Goal: Information Seeking & Learning: Learn about a topic

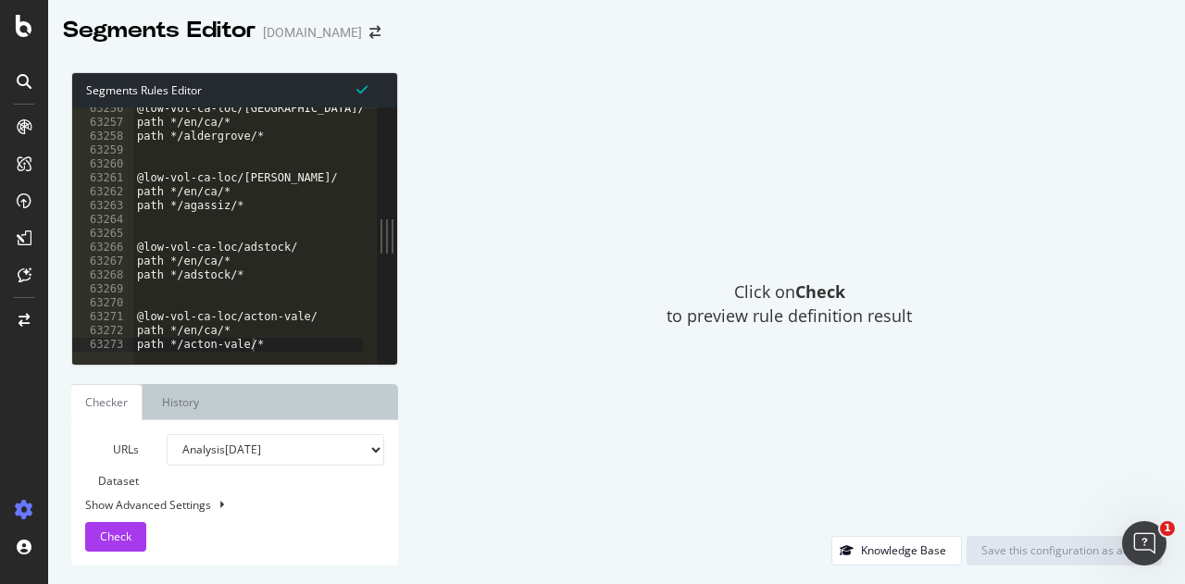
scroll to position [30099, 0]
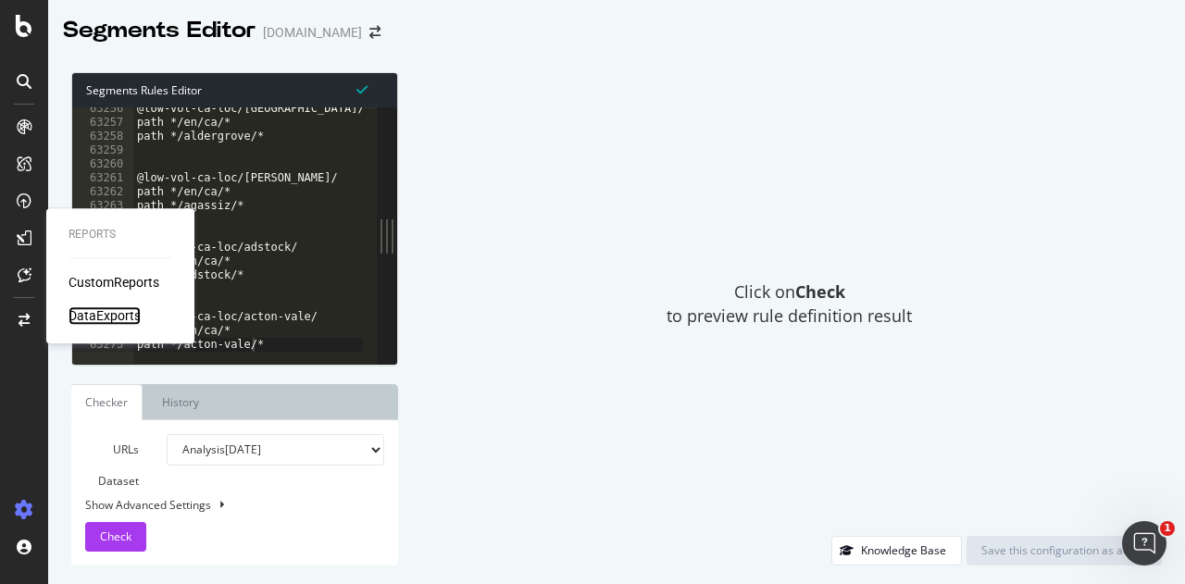
click at [107, 318] on div "DataExports" at bounding box center [105, 316] width 72 height 19
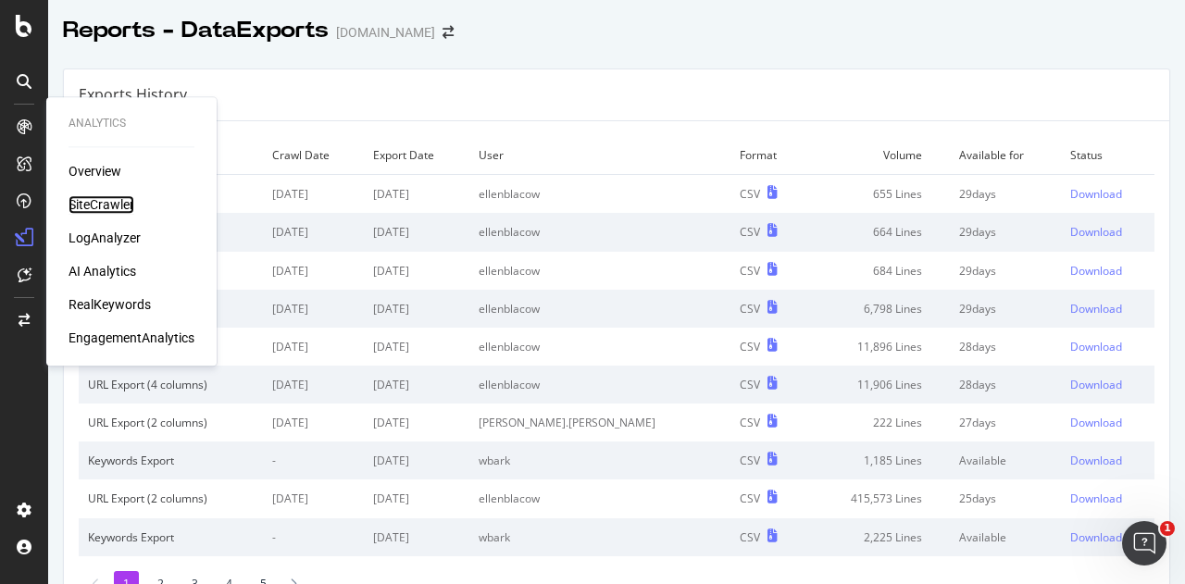
click at [113, 205] on div "SiteCrawler" at bounding box center [102, 204] width 66 height 19
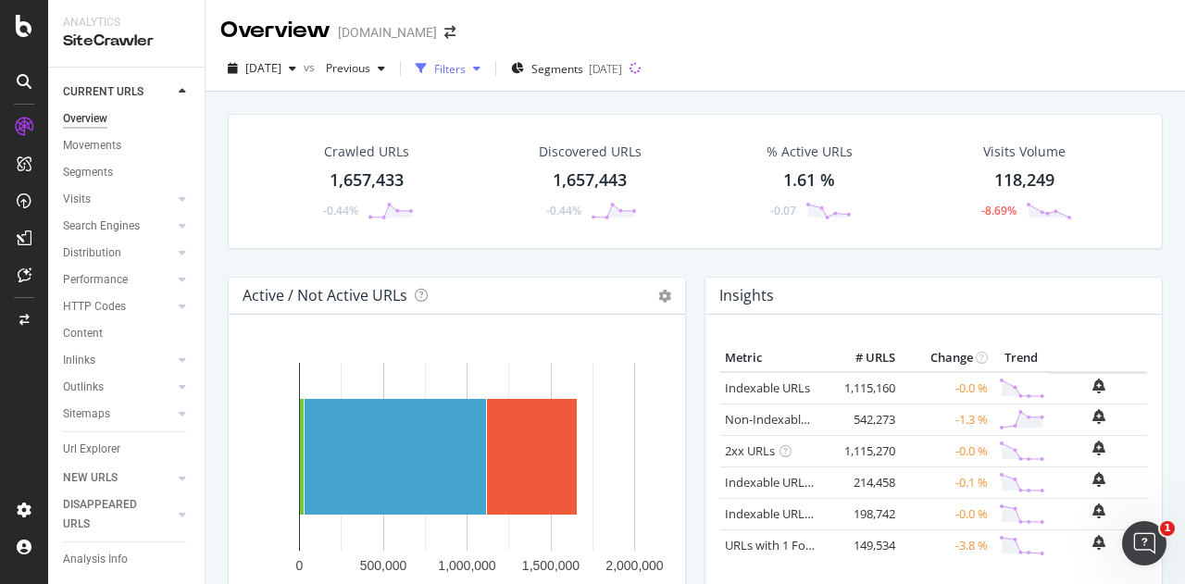
click at [466, 69] on div "Filters" at bounding box center [449, 69] width 31 height 16
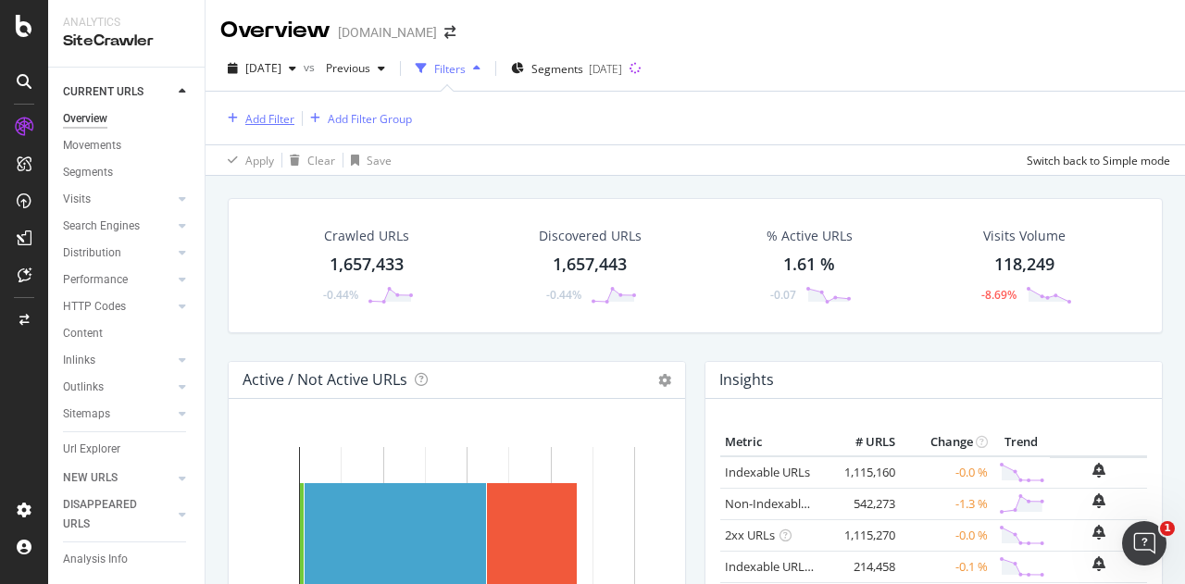
click at [285, 114] on div "Add Filter" at bounding box center [269, 119] width 49 height 16
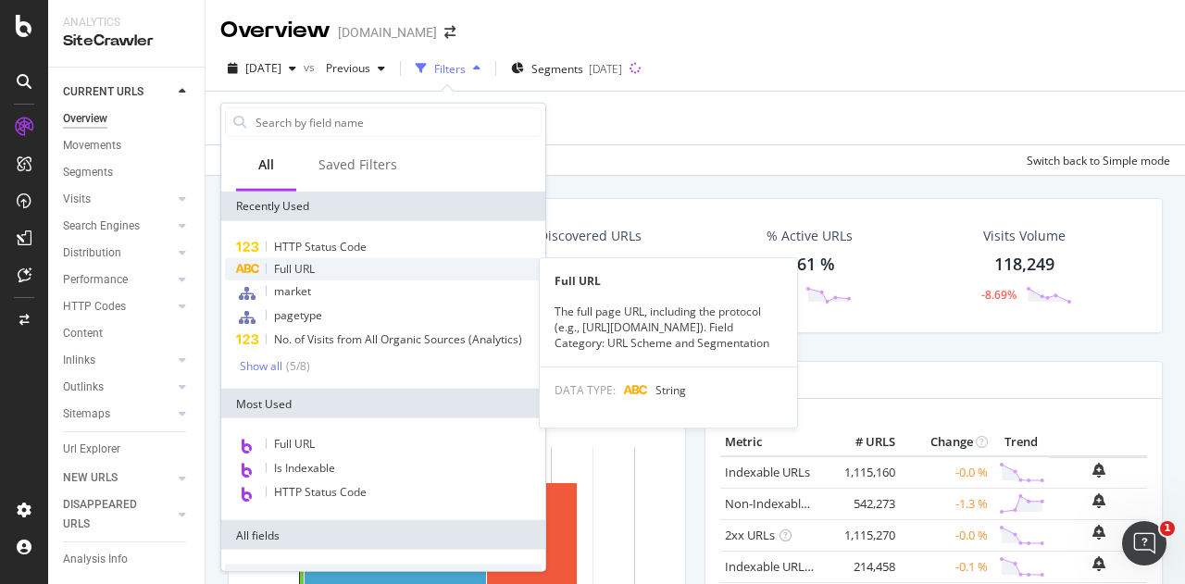
click at [332, 269] on div "Full URL" at bounding box center [383, 269] width 317 height 22
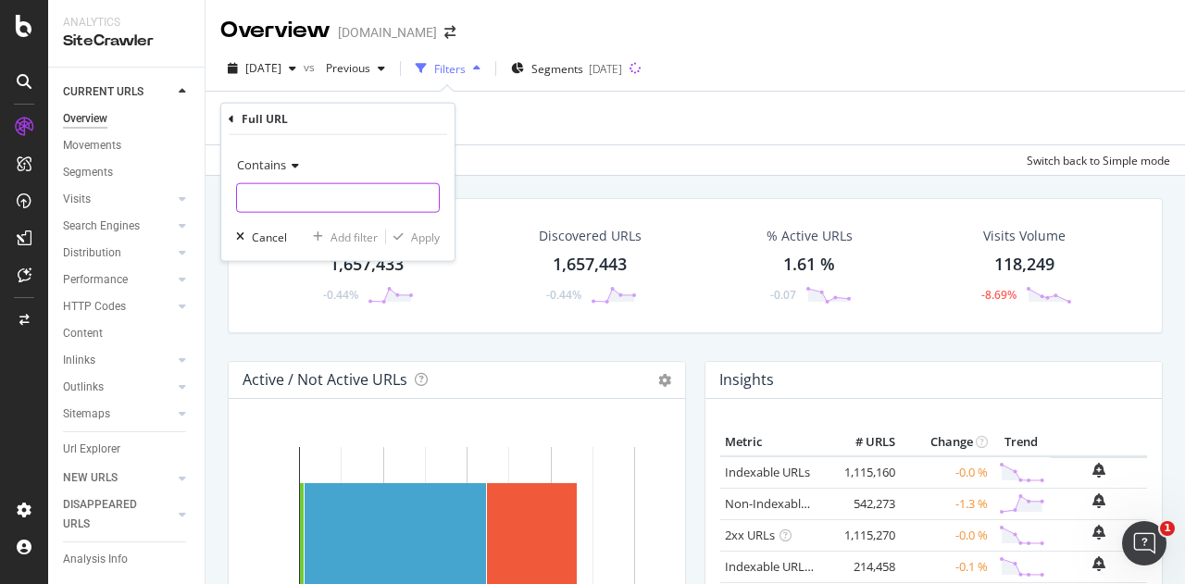
click at [343, 197] on input "text" at bounding box center [338, 198] width 202 height 30
paste input "hearing-aids"
type input "hearing-aids"
click at [435, 243] on div "Apply" at bounding box center [425, 237] width 29 height 16
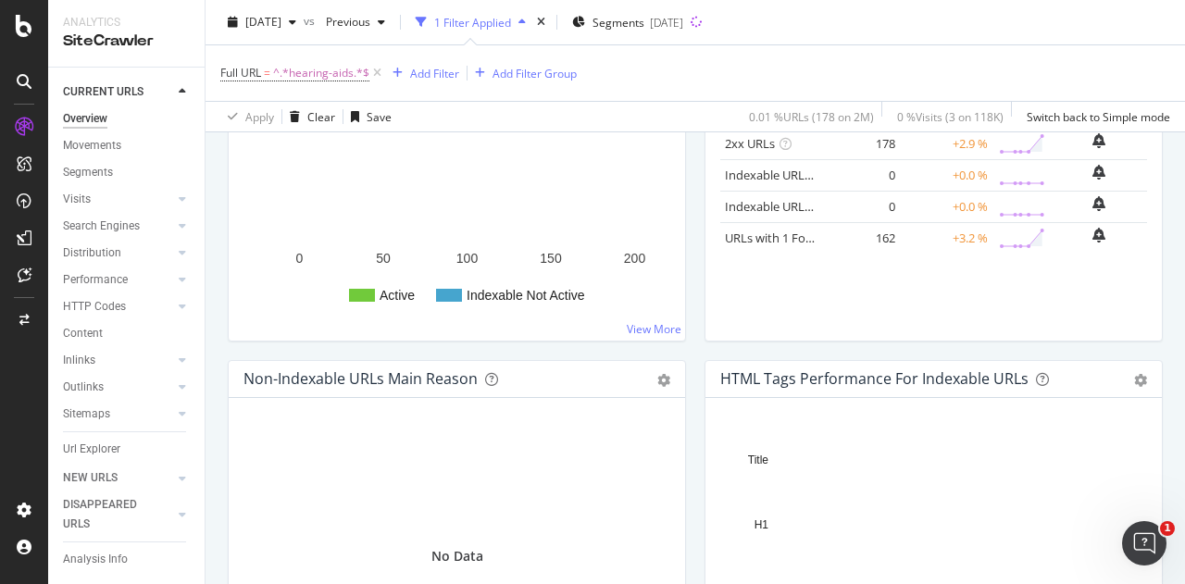
scroll to position [370, 0]
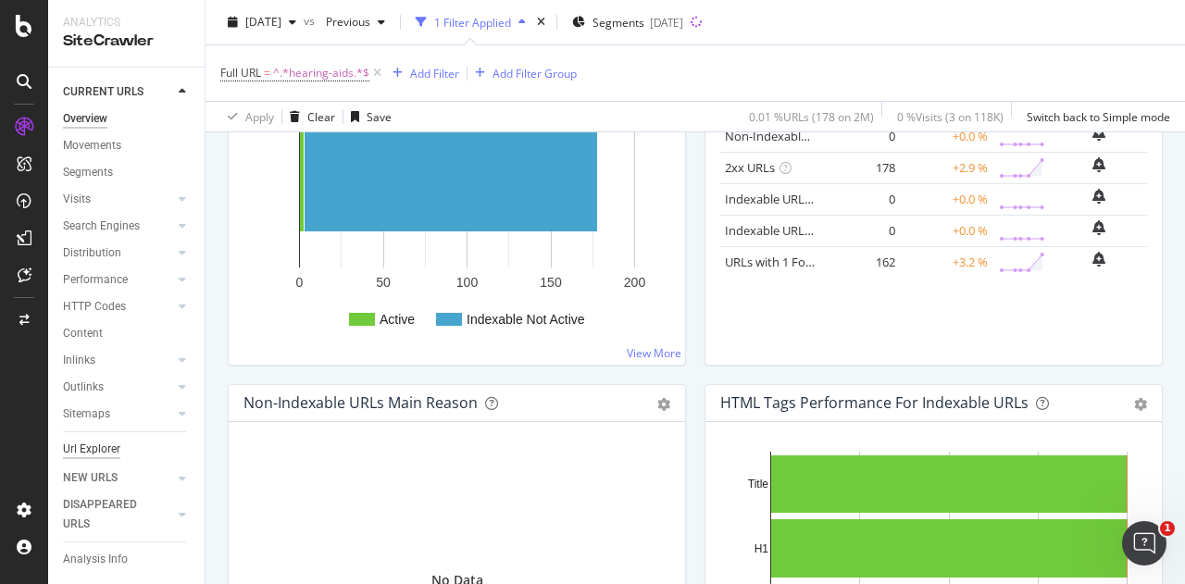
click at [111, 447] on div "Url Explorer" at bounding box center [91, 449] width 57 height 19
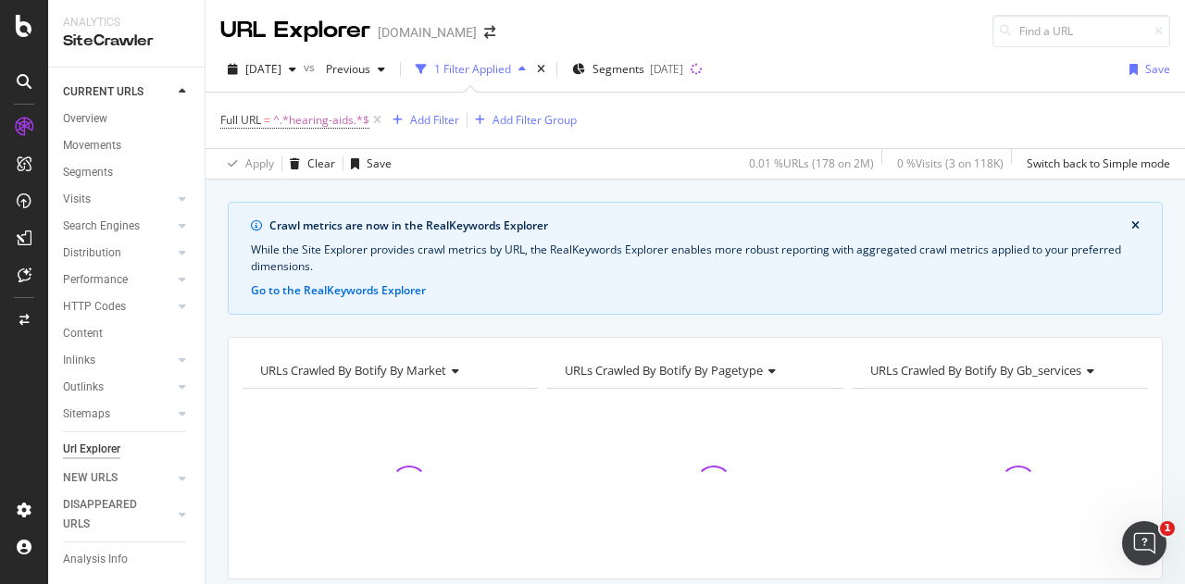
click at [1132, 224] on icon "close banner" at bounding box center [1136, 225] width 8 height 11
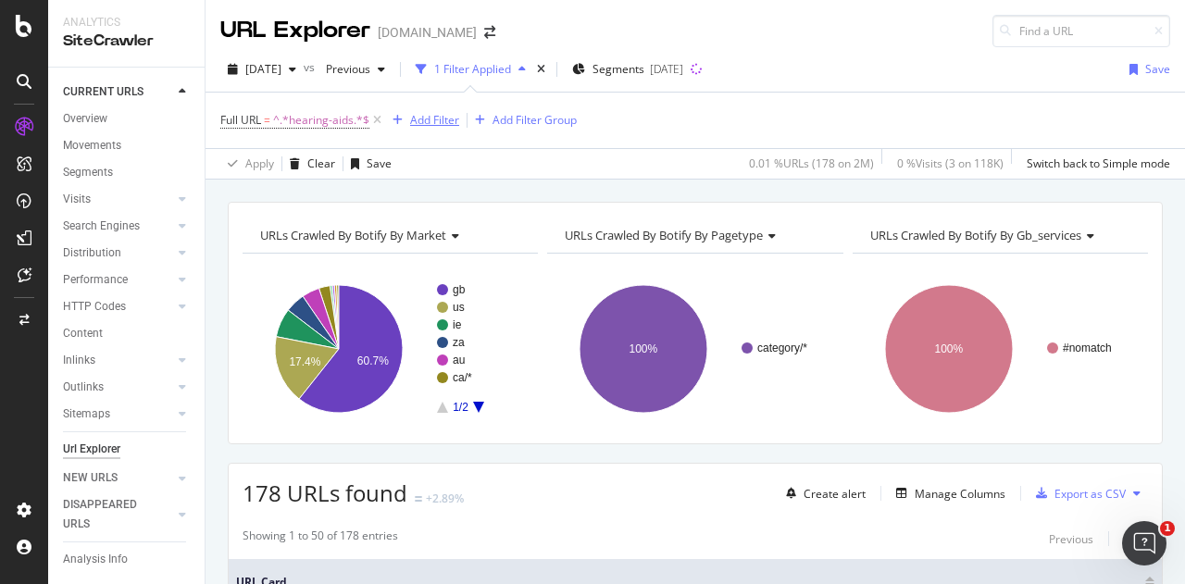
click at [420, 109] on button "Add Filter" at bounding box center [422, 120] width 74 height 22
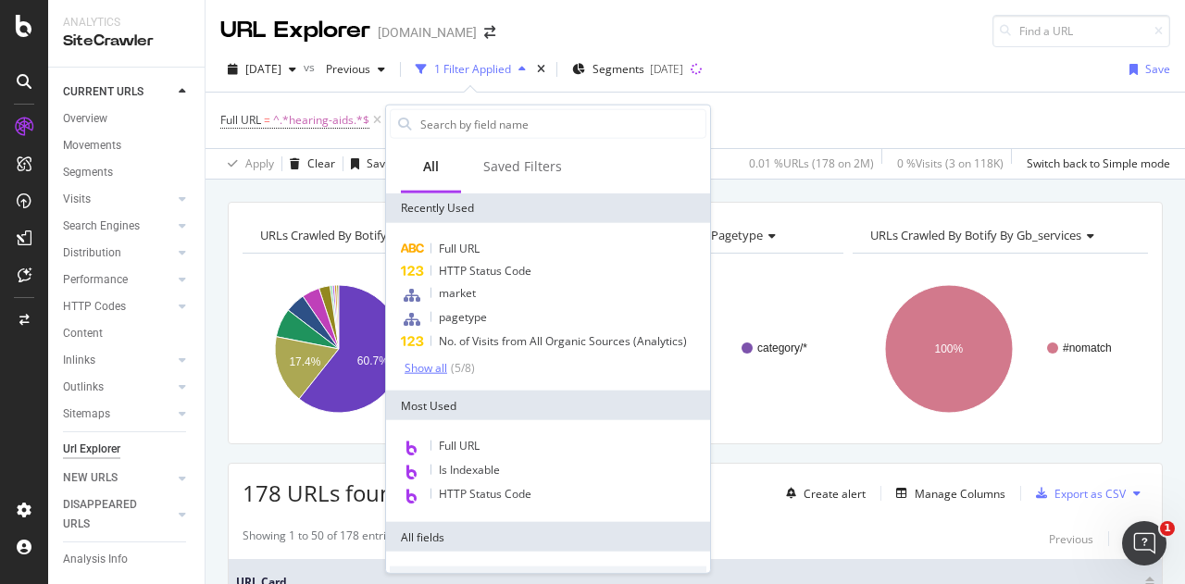
click at [426, 369] on div "Show all" at bounding box center [426, 367] width 43 height 13
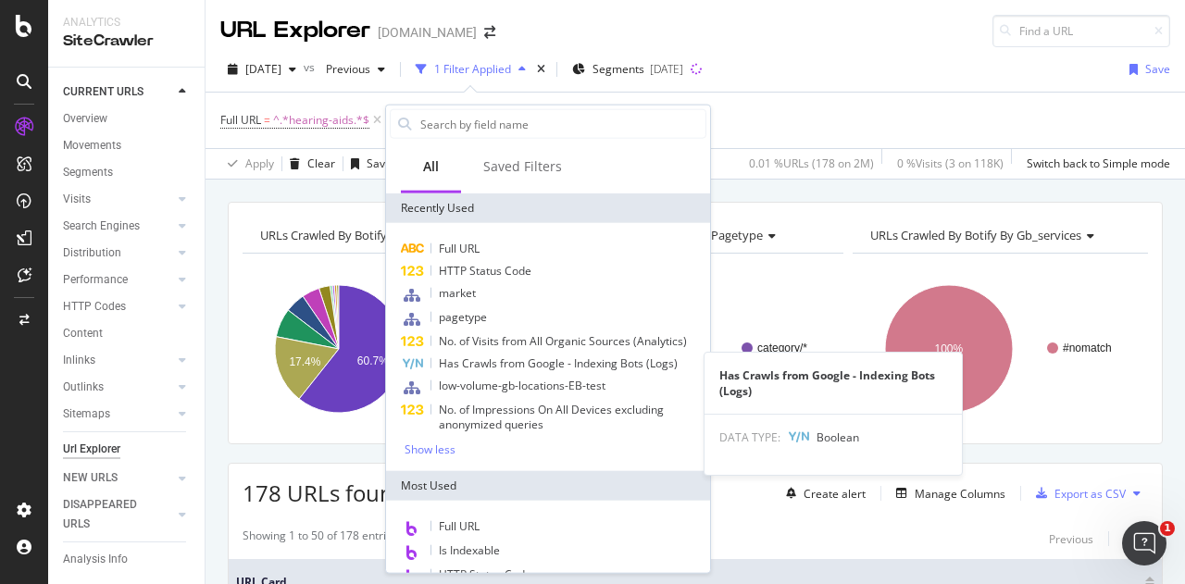
click at [578, 367] on span "Has Crawls from Google - Indexing Bots (Logs)" at bounding box center [558, 364] width 239 height 16
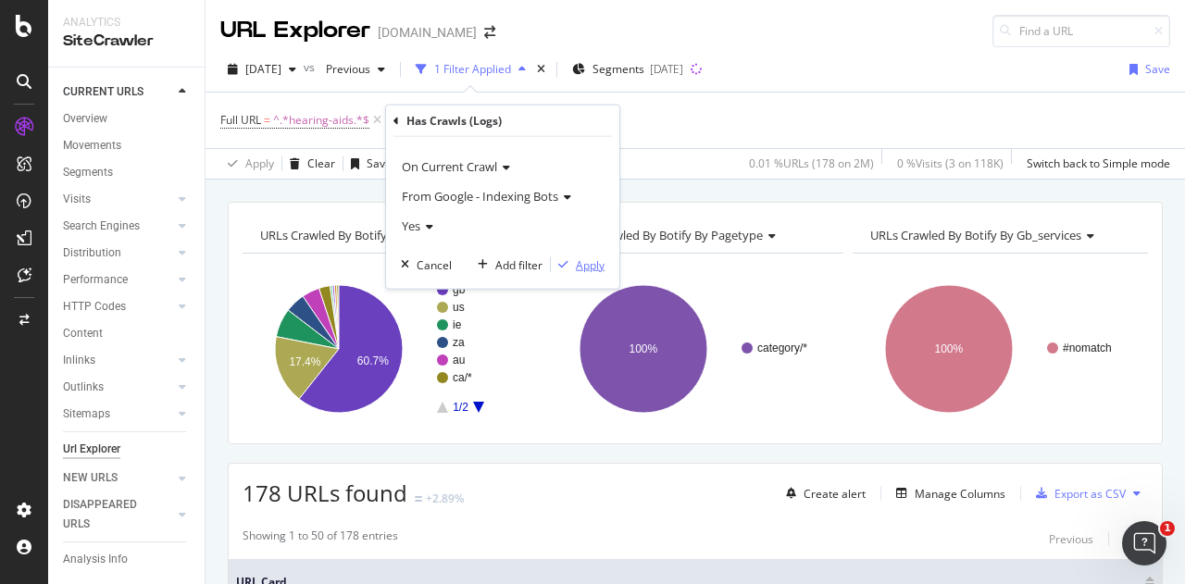
click at [589, 267] on div "Apply" at bounding box center [590, 265] width 29 height 16
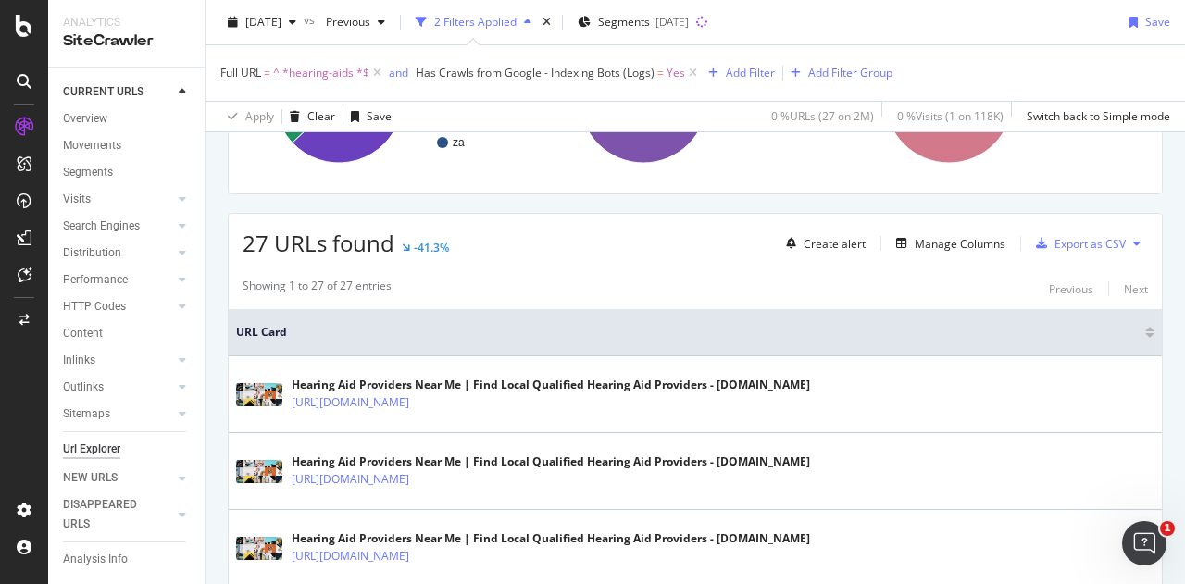
scroll to position [93, 0]
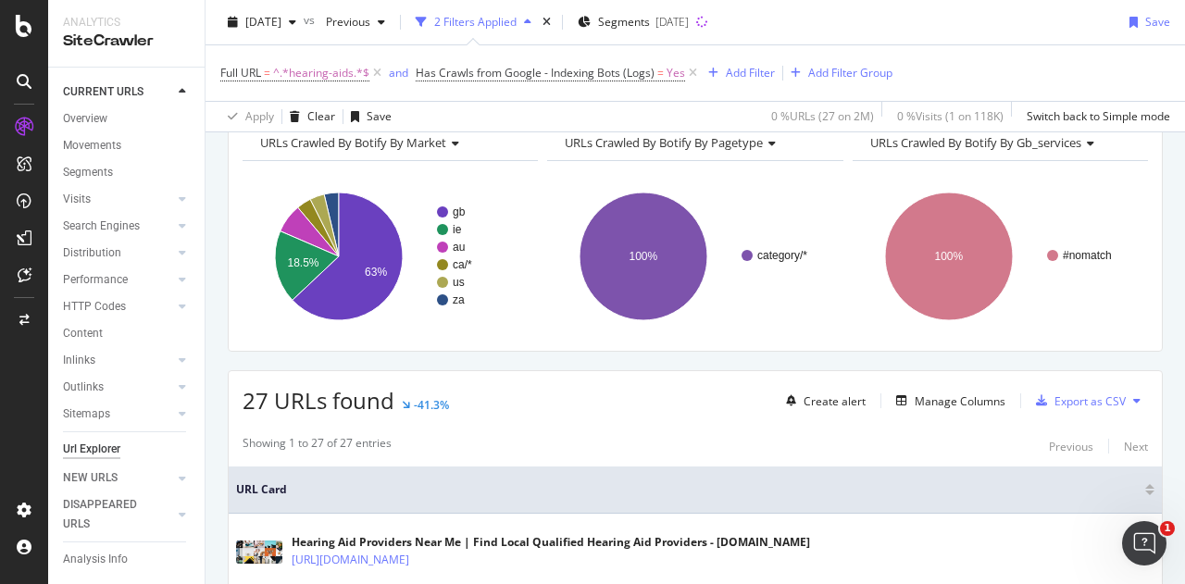
click at [690, 74] on icon at bounding box center [693, 73] width 16 height 19
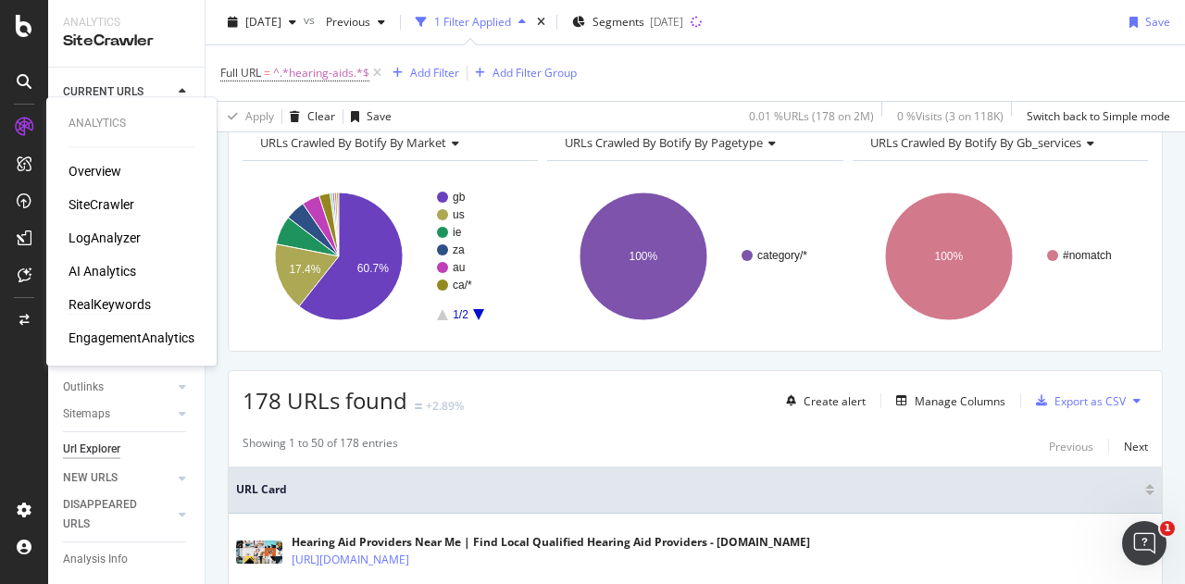
click at [124, 307] on div "RealKeywords" at bounding box center [110, 304] width 82 height 19
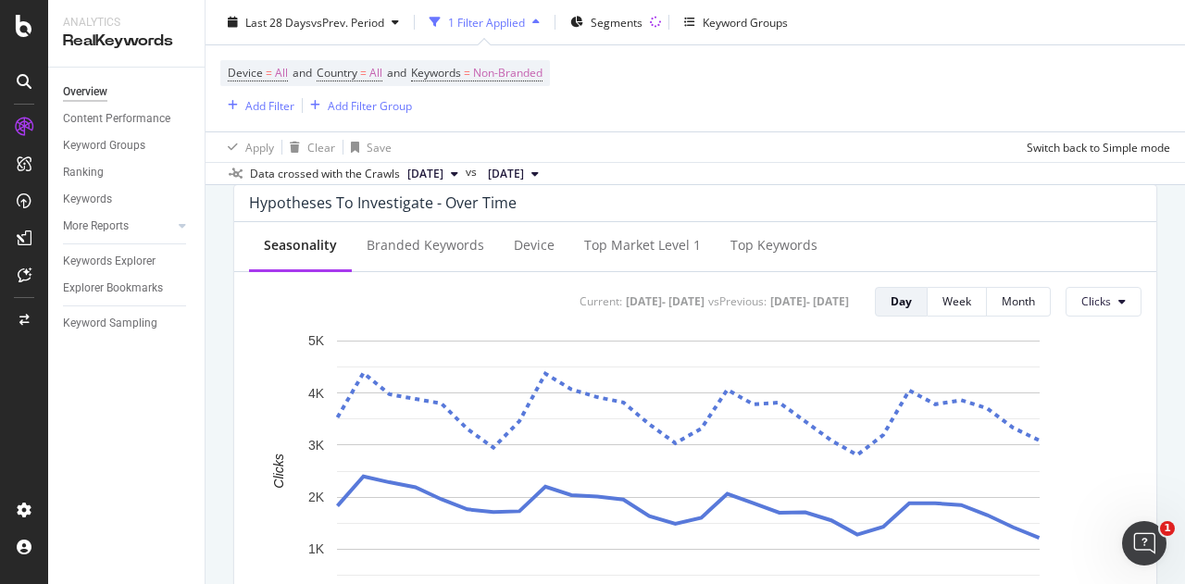
scroll to position [833, 0]
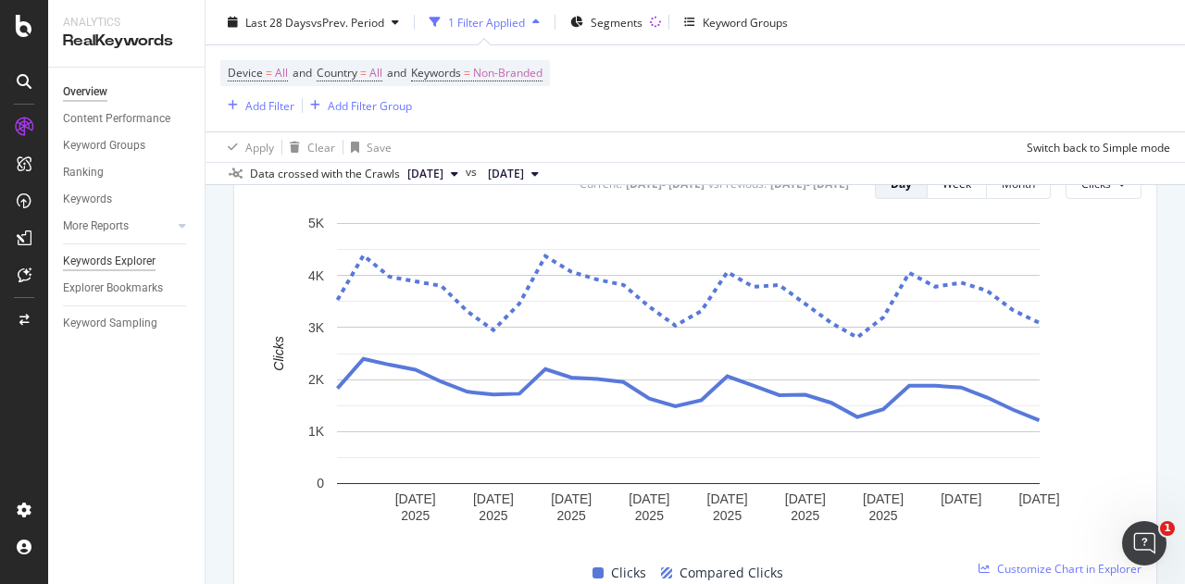
click at [141, 258] on div "Keywords Explorer" at bounding box center [109, 261] width 93 height 19
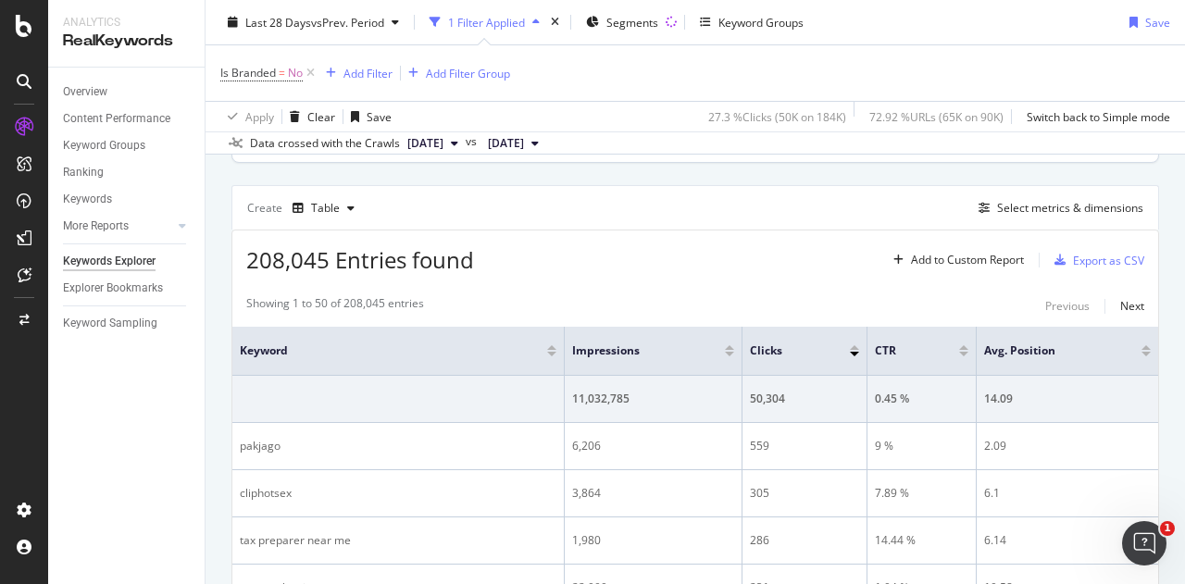
scroll to position [370, 0]
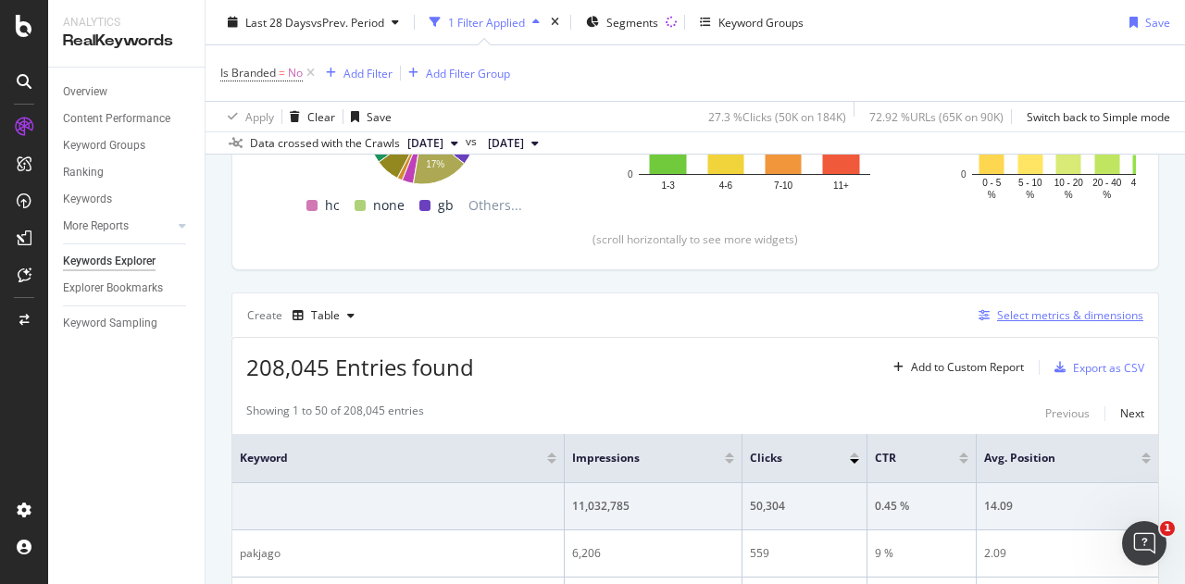
click at [1039, 310] on div "Select metrics & dimensions" at bounding box center [1070, 315] width 146 height 16
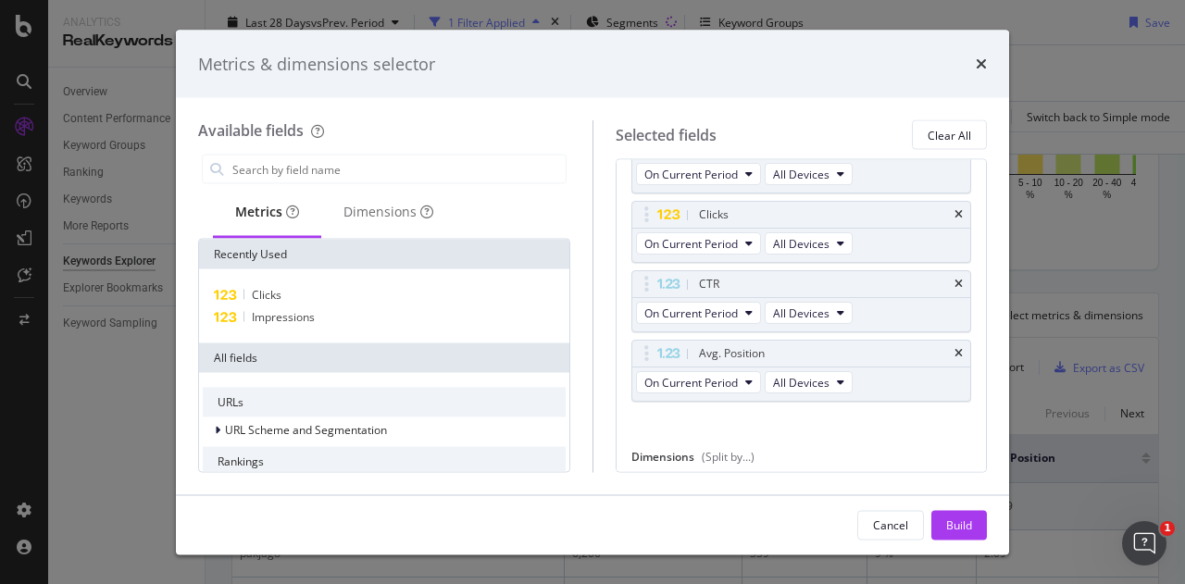
scroll to position [93, 0]
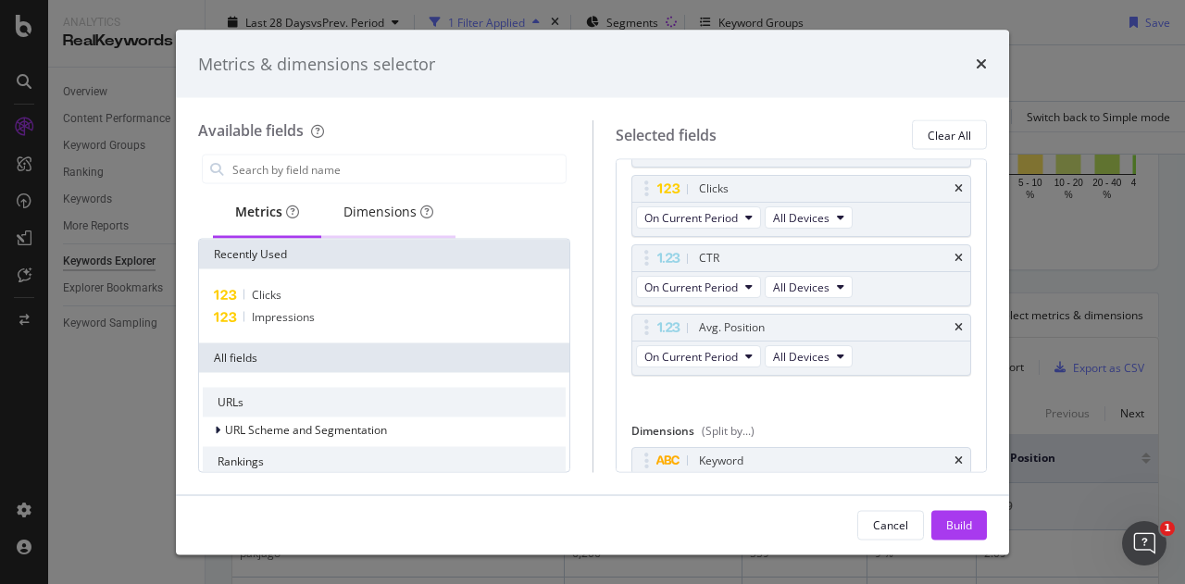
click at [357, 197] on div "Dimensions" at bounding box center [388, 213] width 134 height 51
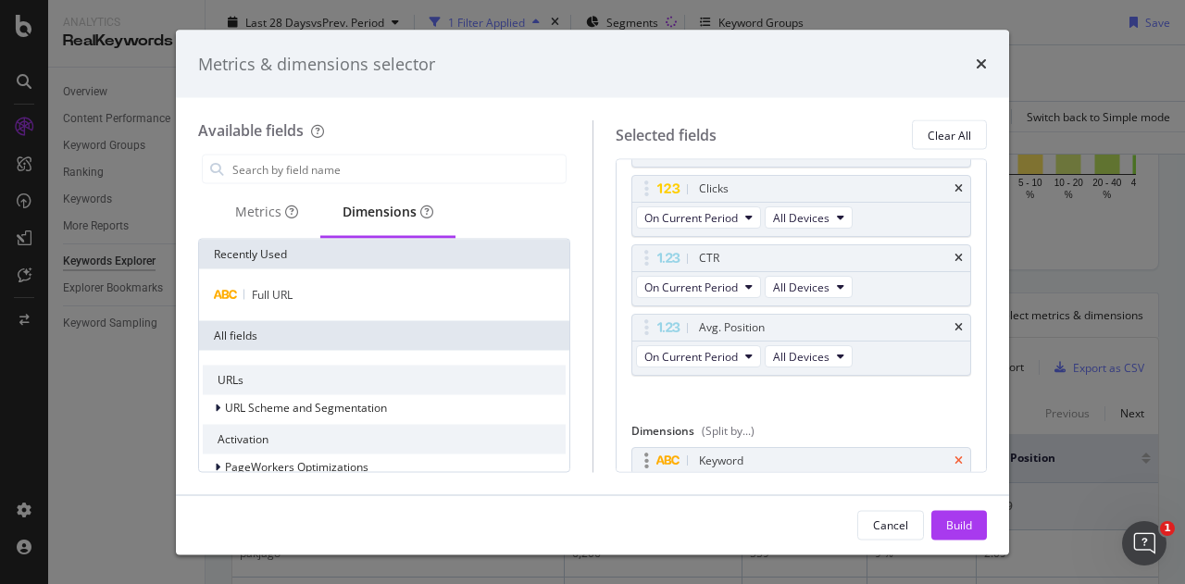
click at [955, 458] on icon "times" at bounding box center [959, 460] width 8 height 11
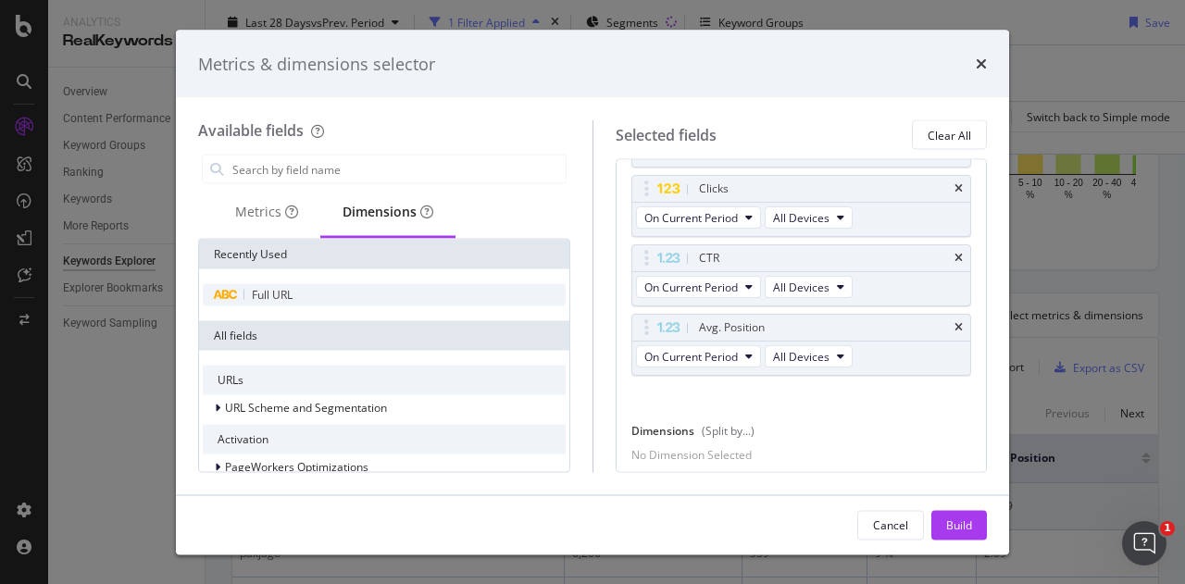
click at [289, 302] on div "Full URL" at bounding box center [384, 295] width 363 height 22
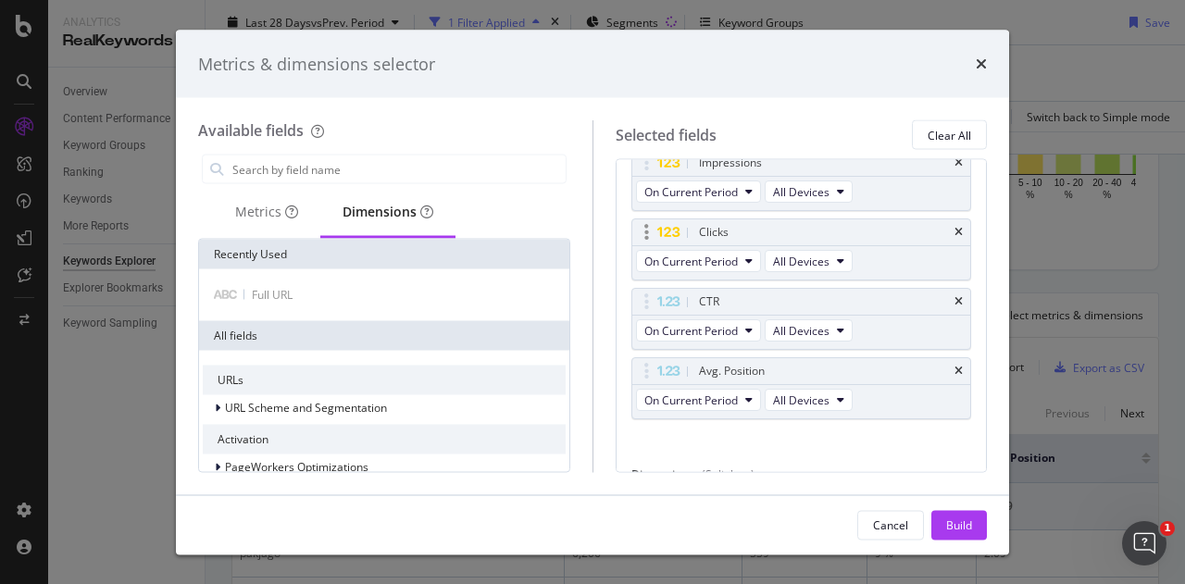
scroll to position [0, 0]
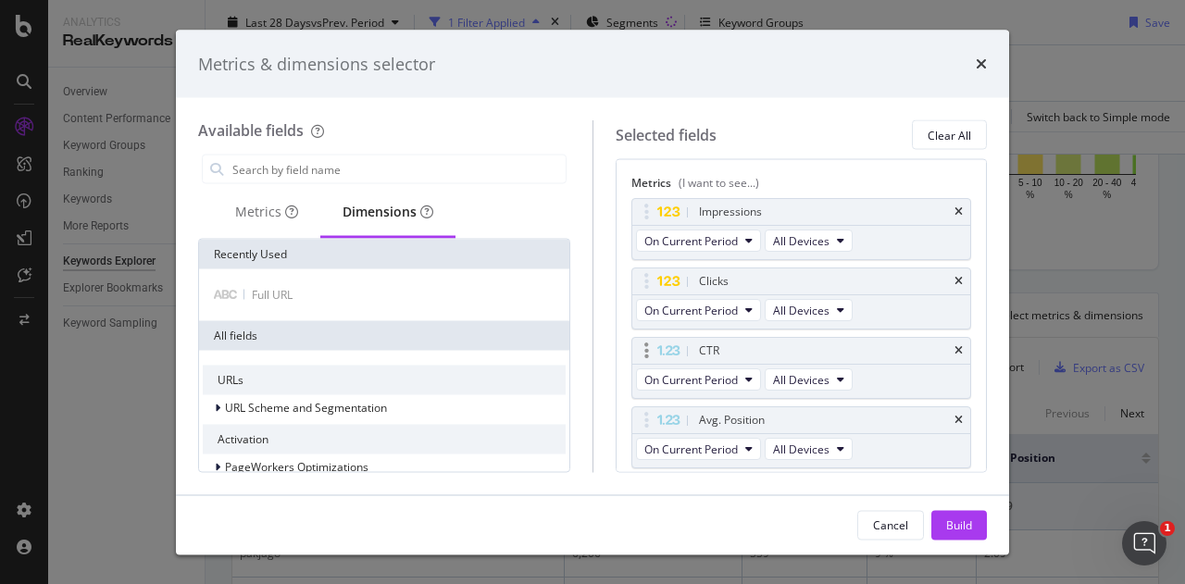
click at [953, 348] on div "CTR" at bounding box center [801, 351] width 339 height 26
click at [955, 347] on icon "times" at bounding box center [959, 350] width 8 height 11
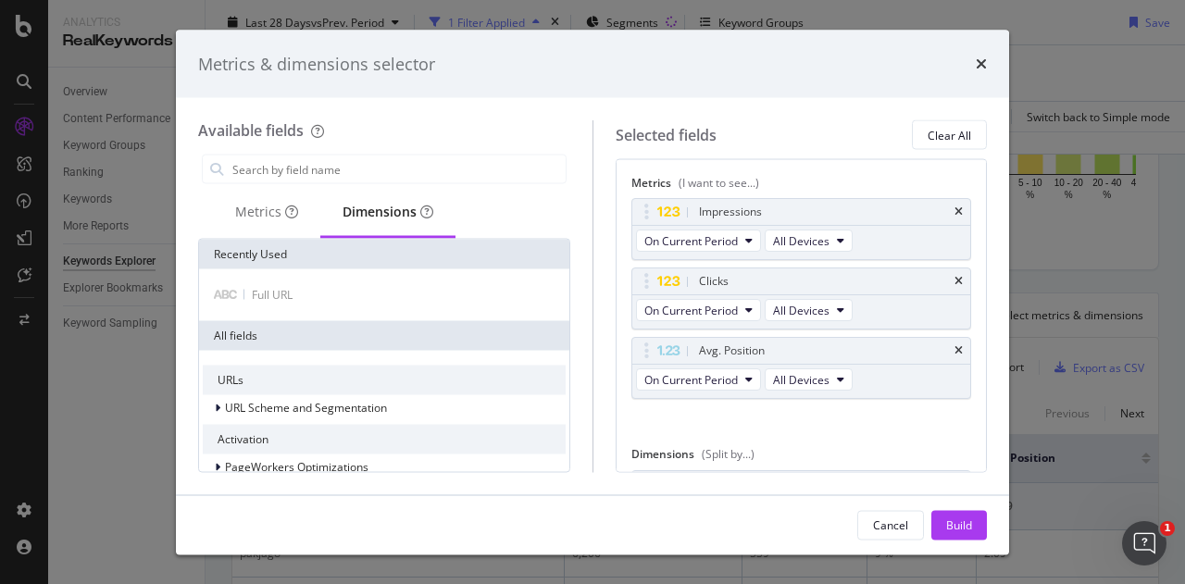
click at [955, 347] on icon "times" at bounding box center [959, 350] width 8 height 11
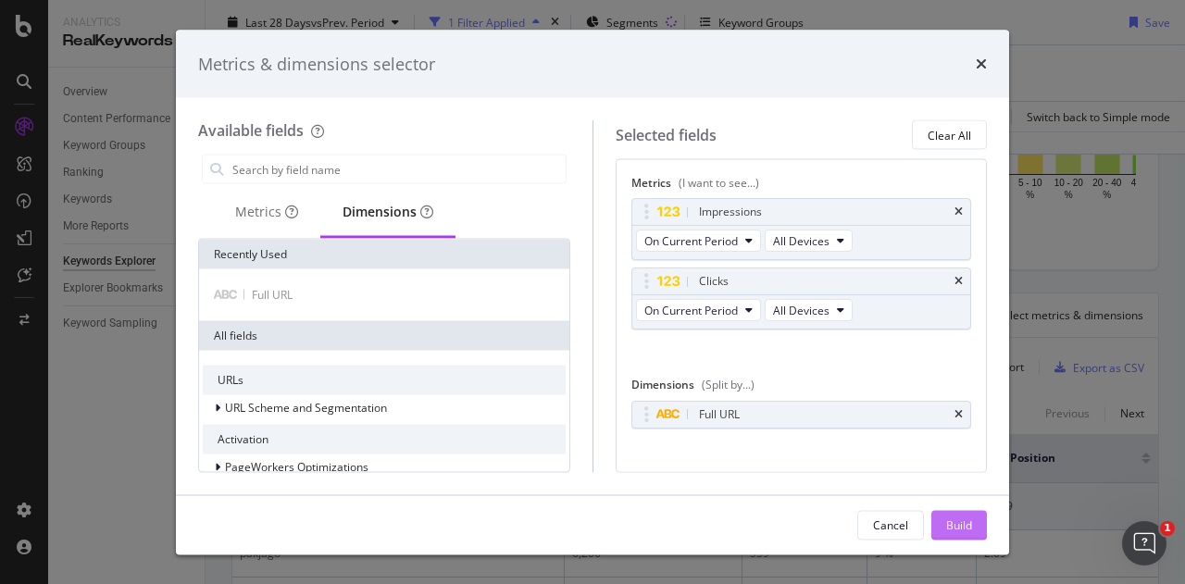
click at [958, 523] on div "Build" at bounding box center [959, 525] width 26 height 16
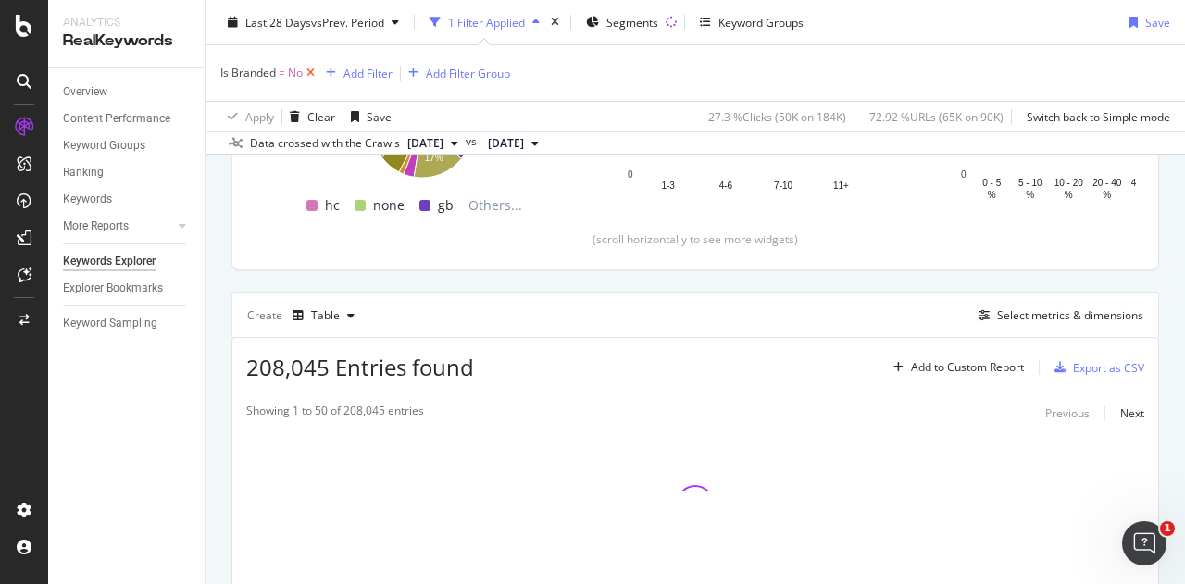
click at [318, 71] on icon at bounding box center [311, 73] width 16 height 19
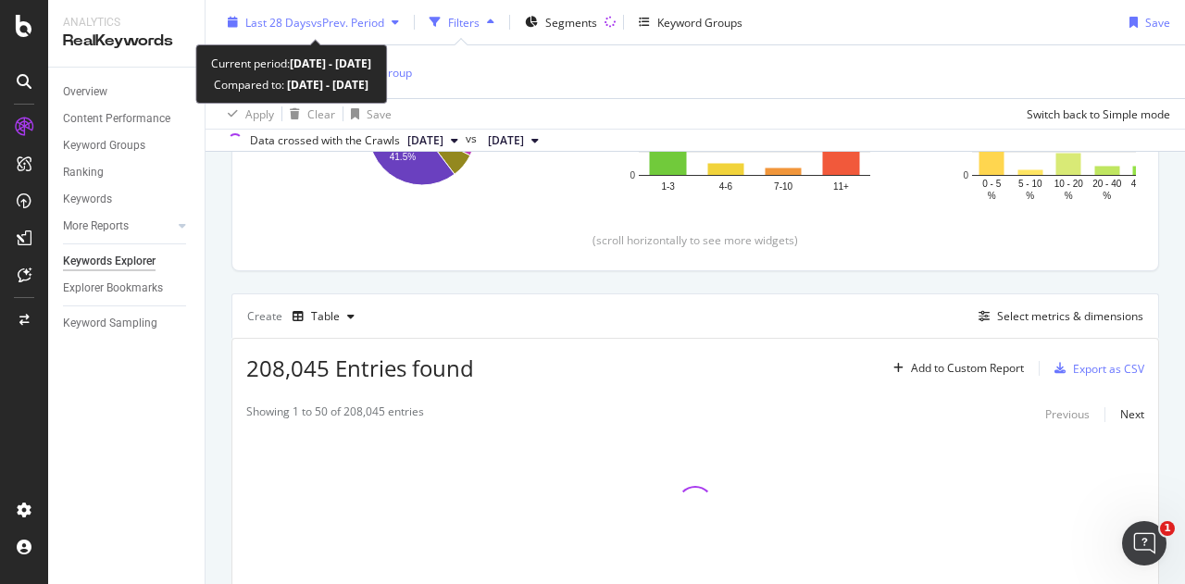
click at [341, 19] on span "vs Prev. Period" at bounding box center [347, 22] width 73 height 16
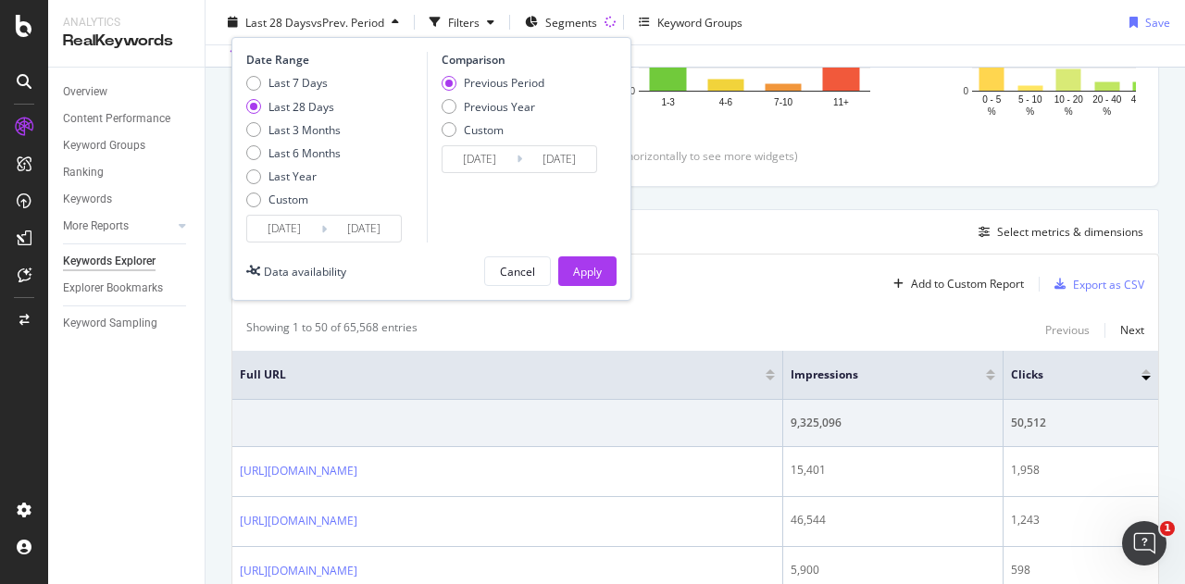
scroll to position [283, 0]
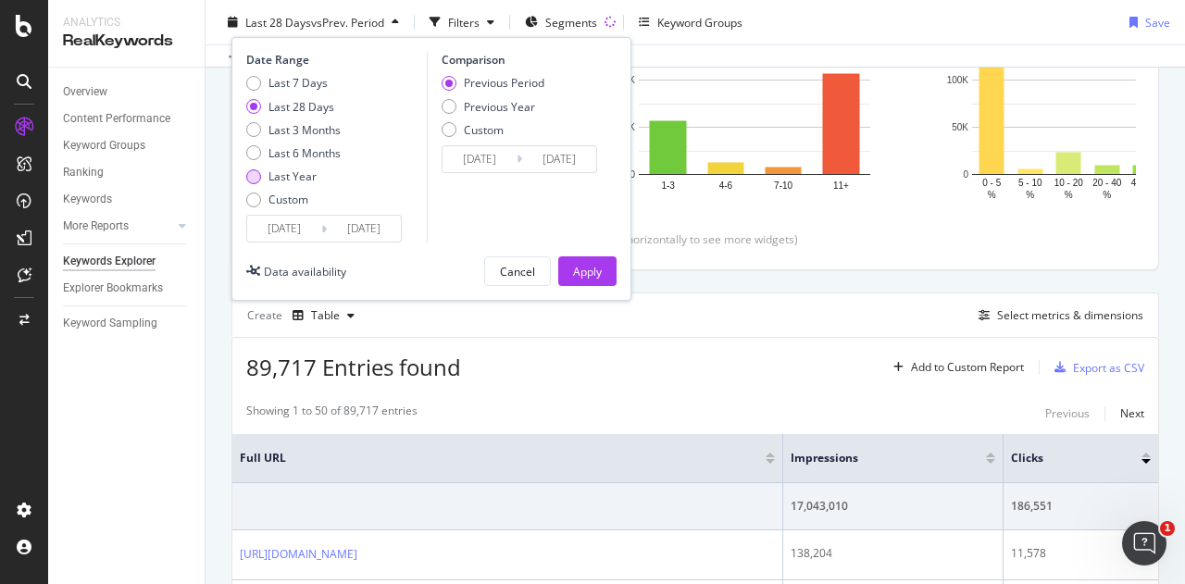
click at [294, 183] on div "Last Year" at bounding box center [293, 177] width 48 height 16
type input "[DATE]"
click at [285, 194] on div "Custom" at bounding box center [289, 200] width 40 height 16
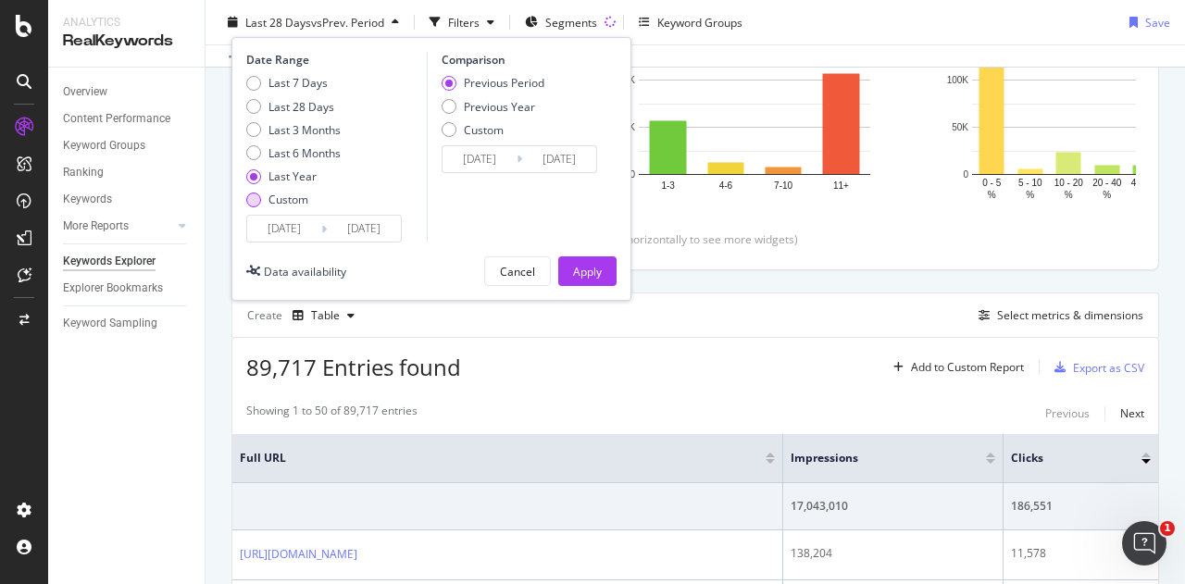
type input "[DATE]"
click at [291, 222] on input "[DATE]" at bounding box center [284, 229] width 74 height 26
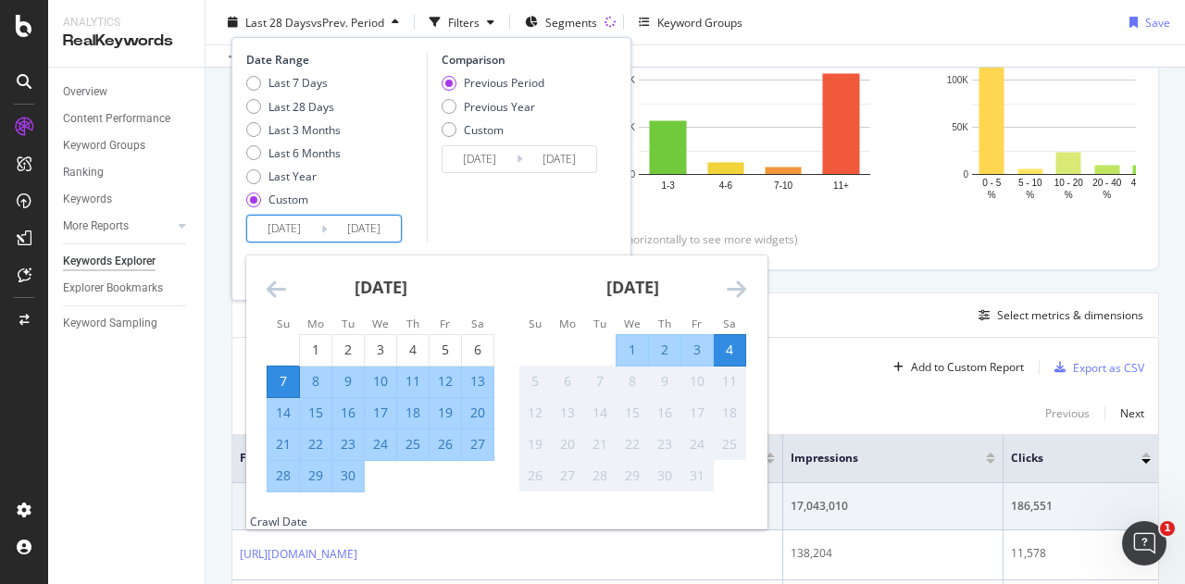
click at [433, 201] on div "Comparison Previous Period Previous Year Custom [DATE] Navigate forward to inte…" at bounding box center [515, 147] width 176 height 191
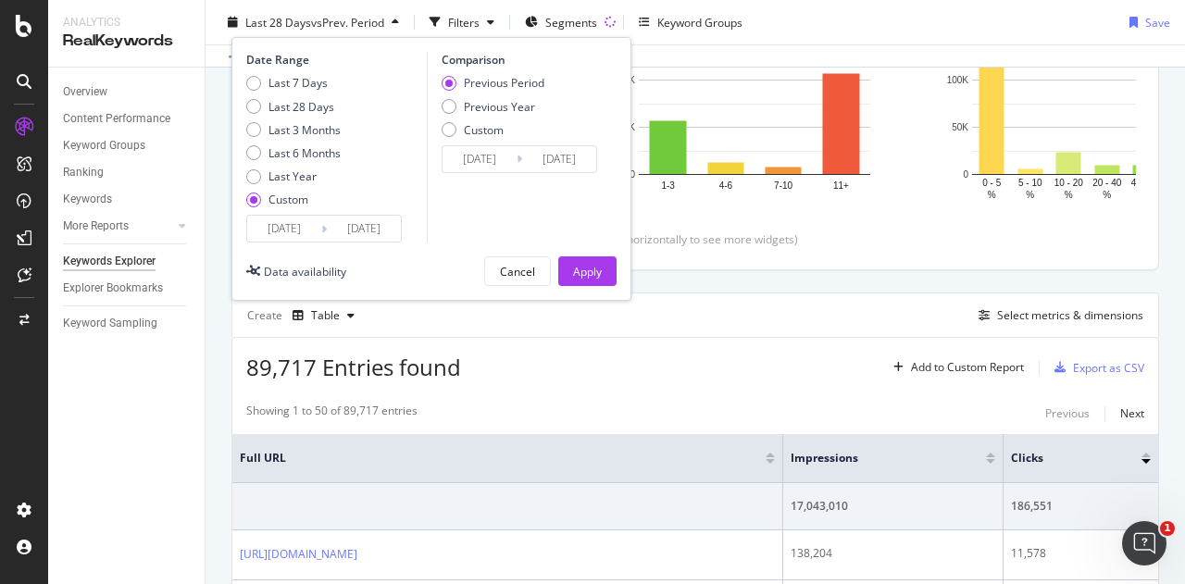
click at [343, 218] on input "[DATE]" at bounding box center [364, 229] width 74 height 26
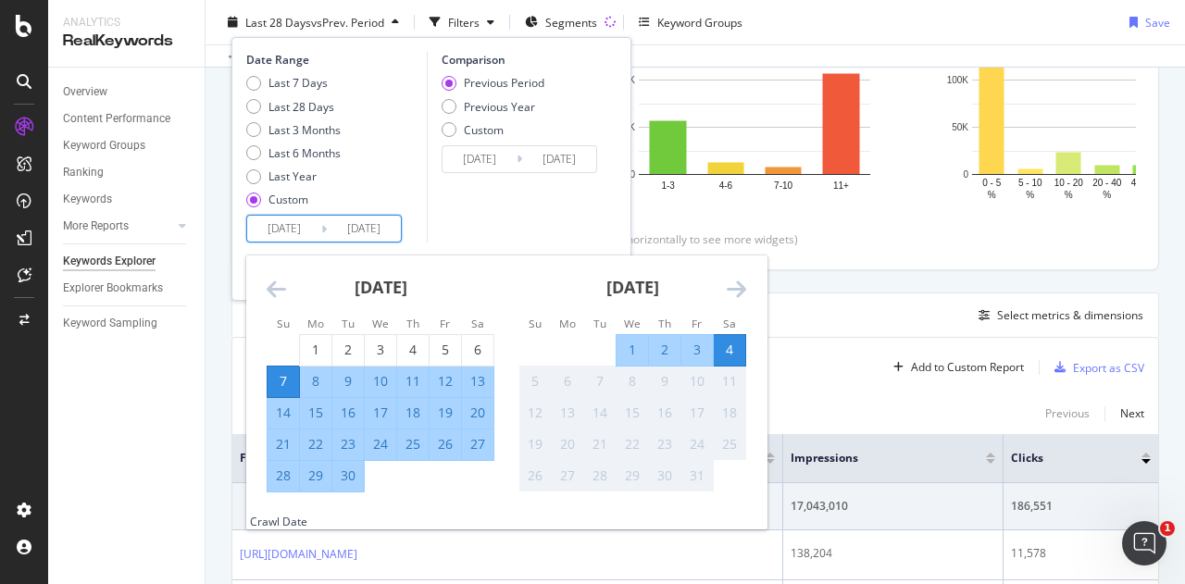
drag, startPoint x: 335, startPoint y: 228, endPoint x: 434, endPoint y: 231, distance: 99.1
click at [427, 231] on div "Date Range Last 7 Days Last 28 Days Last 3 Months Last 6 Months Last Year Custo…" at bounding box center [431, 147] width 370 height 191
drag, startPoint x: 315, startPoint y: 230, endPoint x: 259, endPoint y: 229, distance: 55.6
click at [259, 229] on input "[DATE]" at bounding box center [284, 229] width 74 height 26
click at [300, 225] on input "[DATE]" at bounding box center [284, 229] width 74 height 26
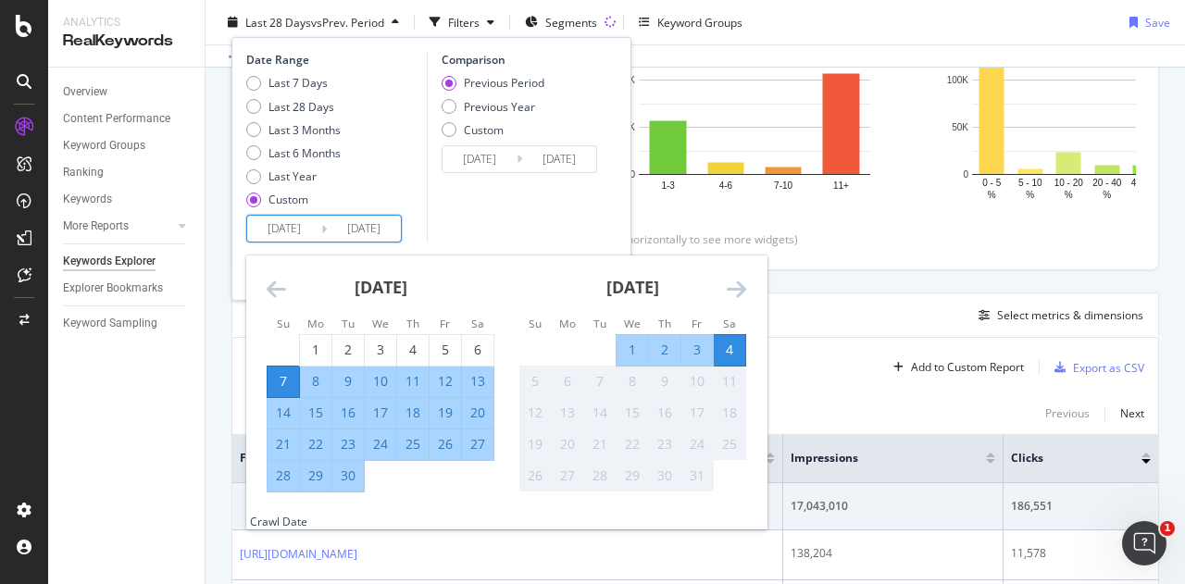
drag, startPoint x: 309, startPoint y: 226, endPoint x: 247, endPoint y: 223, distance: 62.1
click at [247, 223] on input "[DATE]" at bounding box center [284, 229] width 74 height 26
type input "[DATE]"
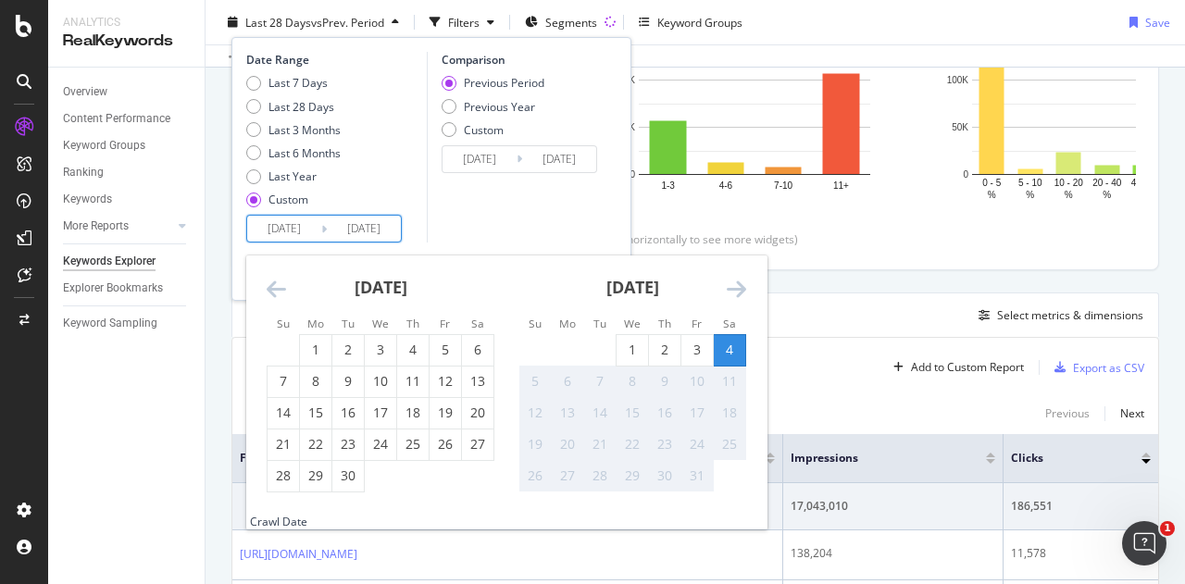
click at [278, 221] on input "[DATE]" at bounding box center [284, 229] width 74 height 26
type input "[DATE]"
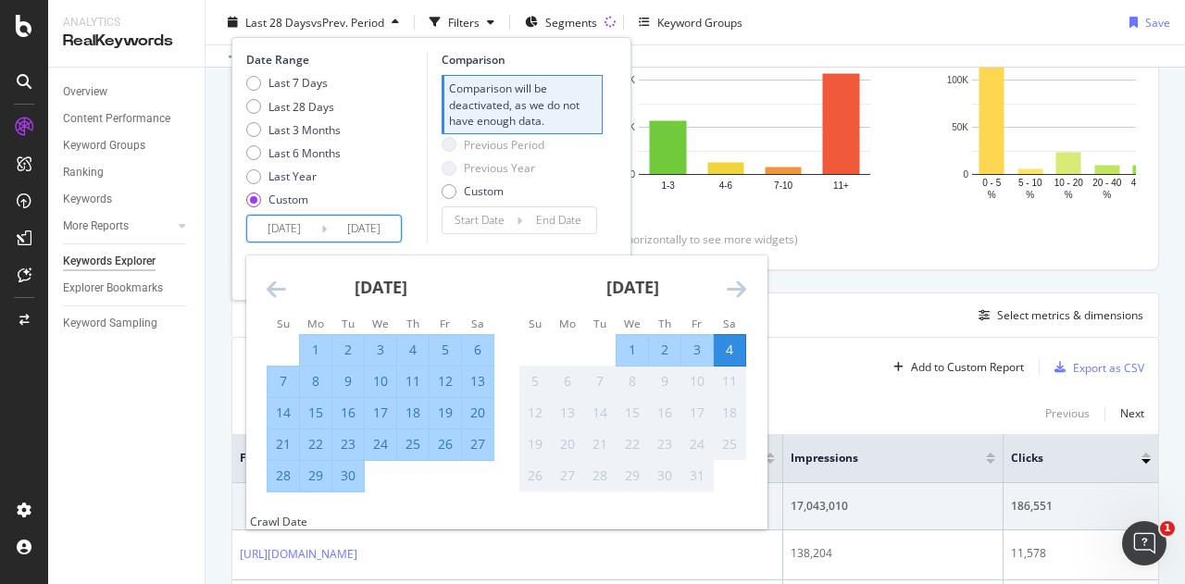
click at [406, 138] on div "Last 7 Days Last 28 Days Last 3 Months Last 6 Months Last Year Custom" at bounding box center [334, 145] width 176 height 140
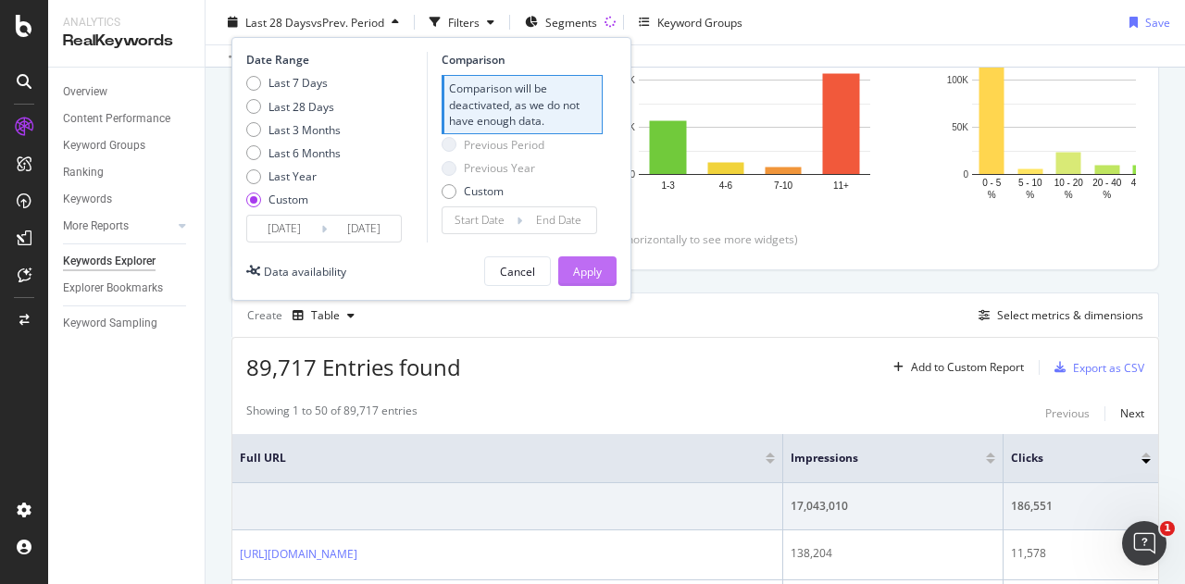
click at [598, 269] on div "Apply" at bounding box center [587, 271] width 29 height 16
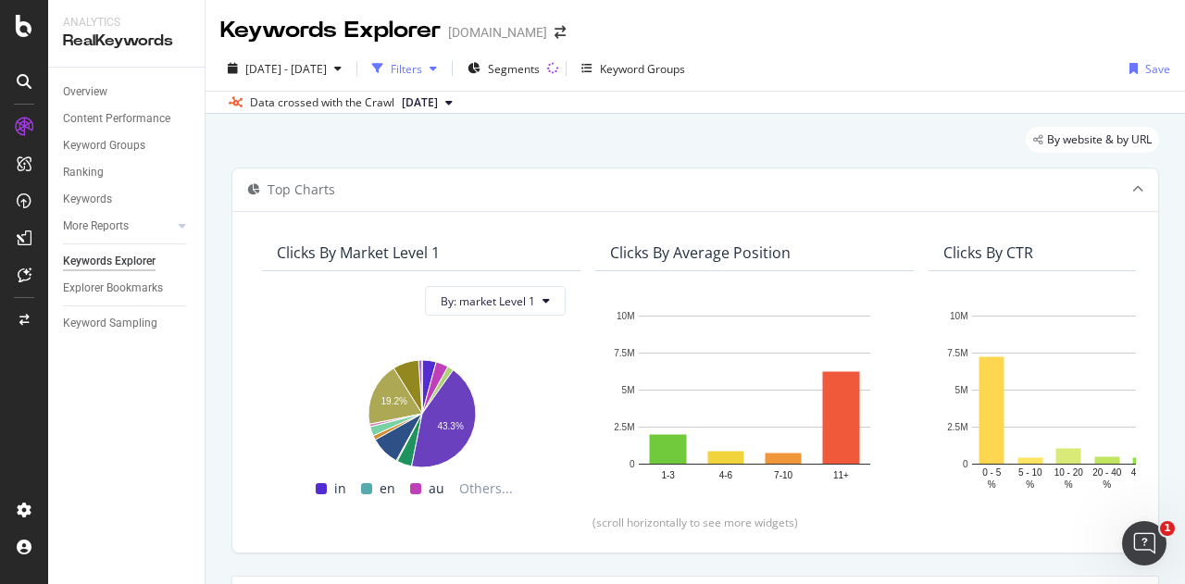
click at [422, 65] on div "Filters" at bounding box center [406, 69] width 31 height 16
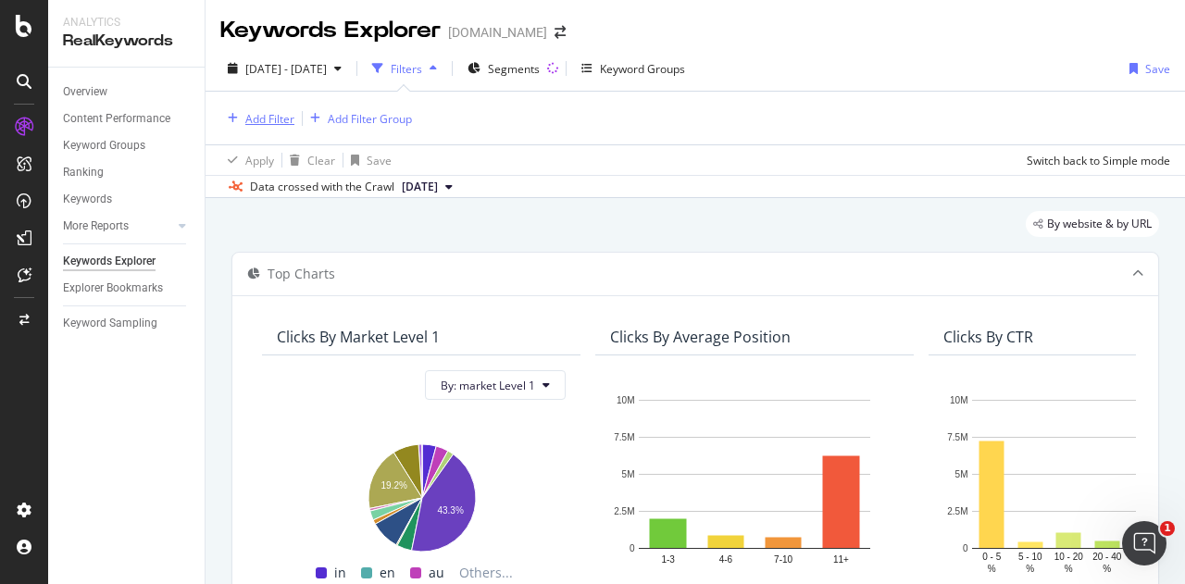
click at [263, 121] on div "Add Filter" at bounding box center [269, 119] width 49 height 16
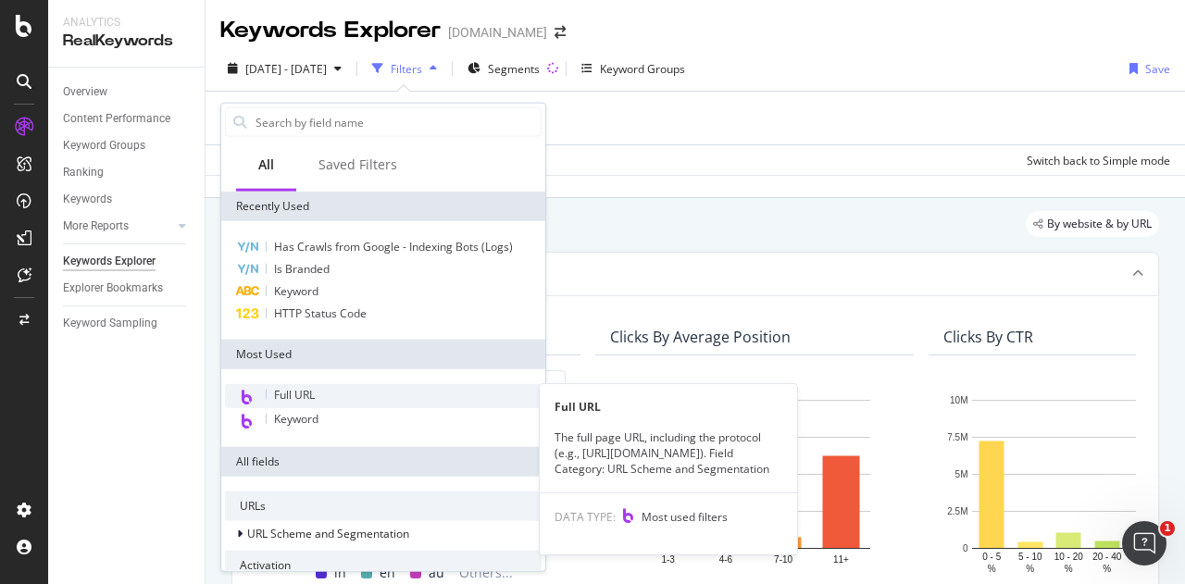
click at [302, 390] on span "Full URL" at bounding box center [294, 395] width 41 height 16
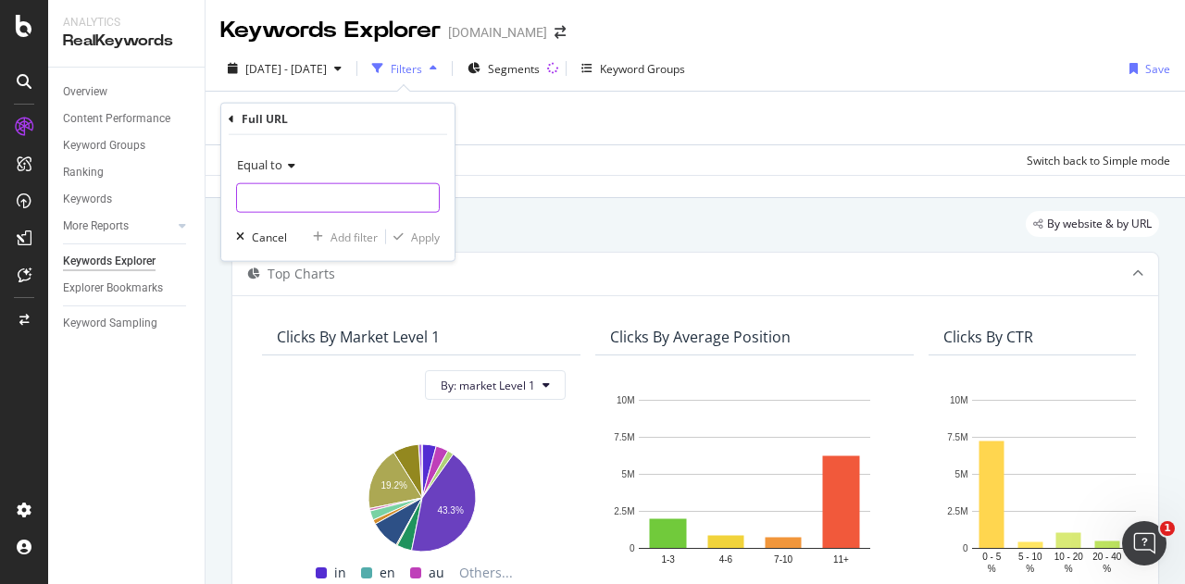
click at [307, 192] on input "text" at bounding box center [338, 198] width 202 height 30
paste input "[DATE]"
drag, startPoint x: 313, startPoint y: 192, endPoint x: 202, endPoint y: 186, distance: 111.3
click at [204, 186] on body "Analytics RealKeywords Overview Content Performance Keyword Groups Ranking Keyw…" at bounding box center [592, 292] width 1185 height 584
type input "2"
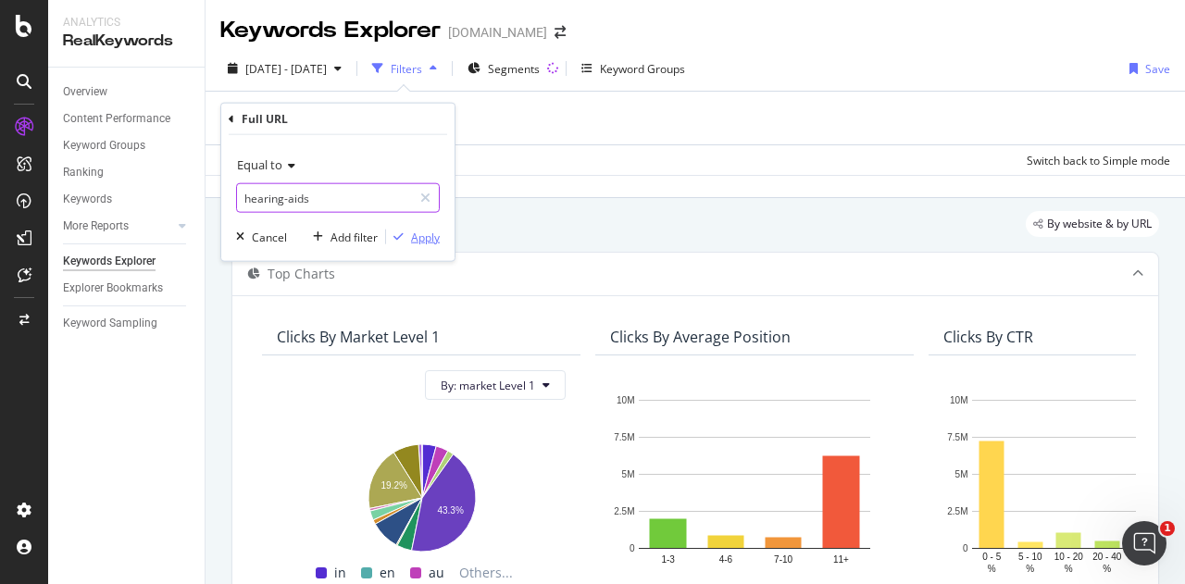
type input "hearing-aids"
click at [432, 240] on div "Apply" at bounding box center [425, 237] width 29 height 16
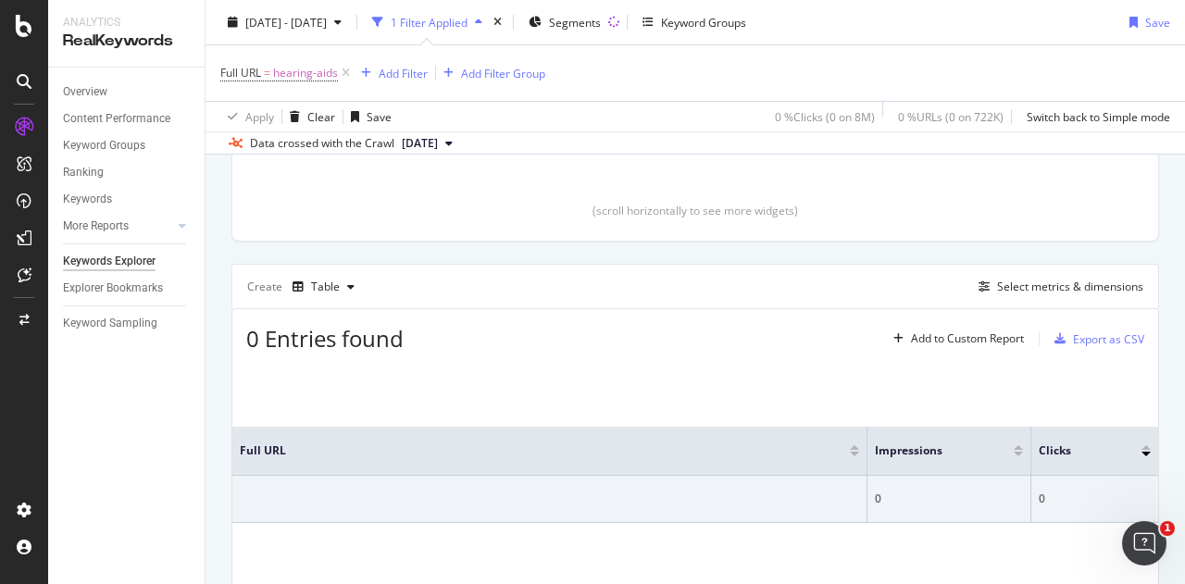
scroll to position [370, 0]
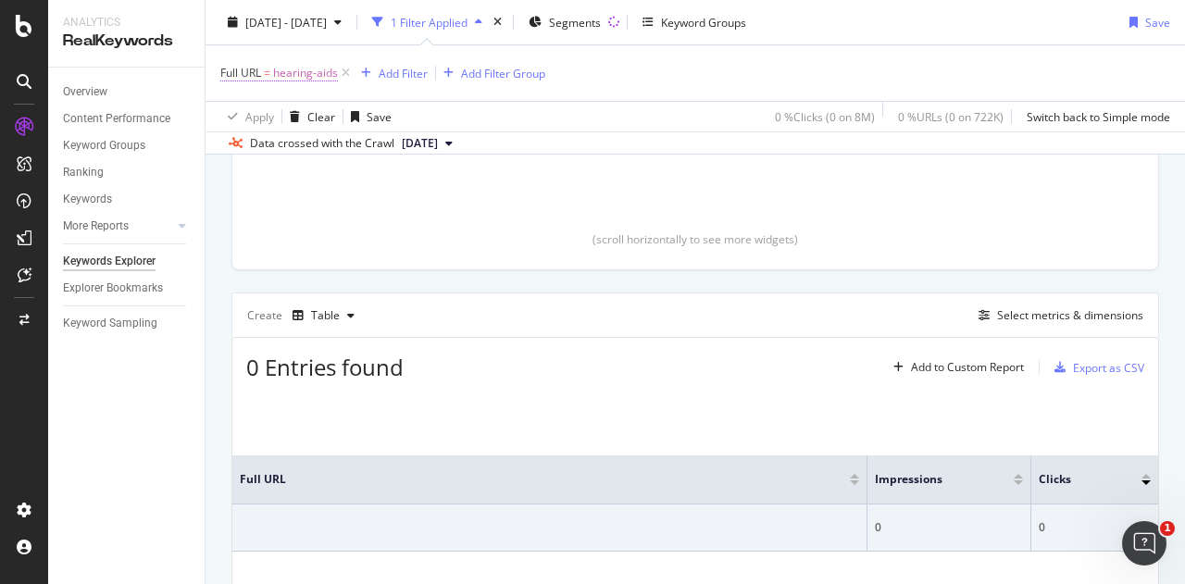
click at [276, 75] on span "hearing-aids" at bounding box center [305, 73] width 65 height 26
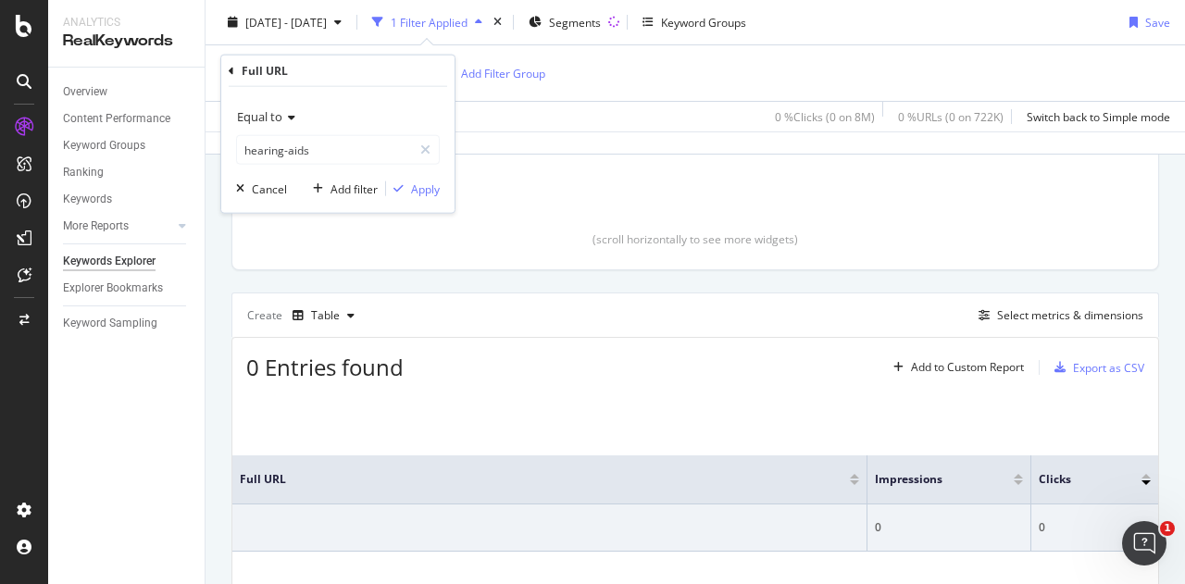
click at [300, 119] on div "Equal to" at bounding box center [338, 117] width 204 height 30
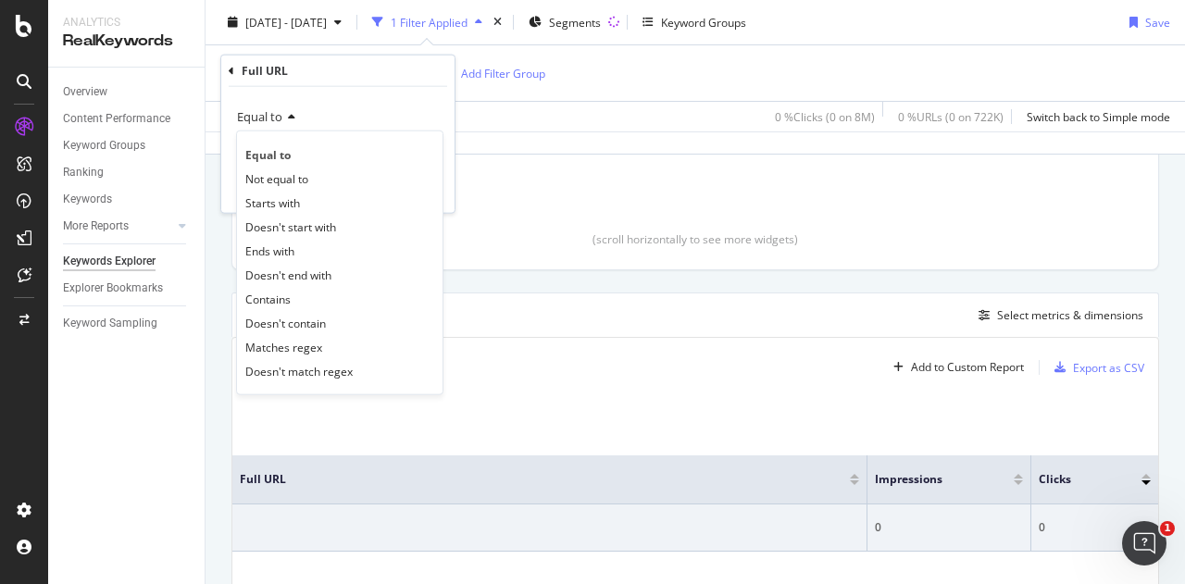
click at [326, 302] on div "Contains" at bounding box center [340, 299] width 198 height 24
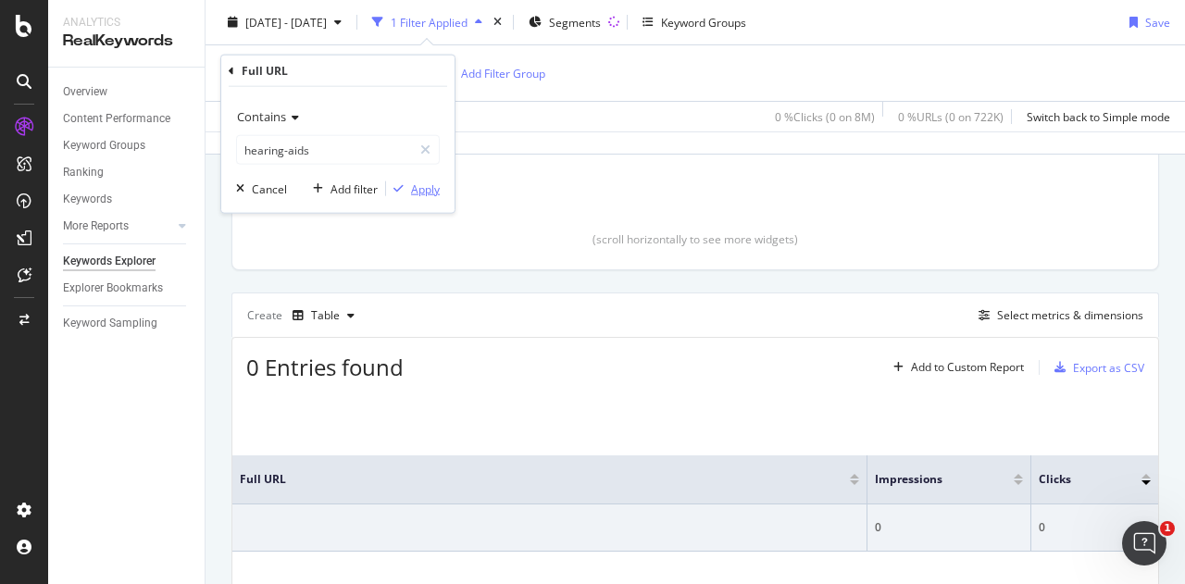
click at [425, 195] on div "Apply" at bounding box center [425, 189] width 29 height 16
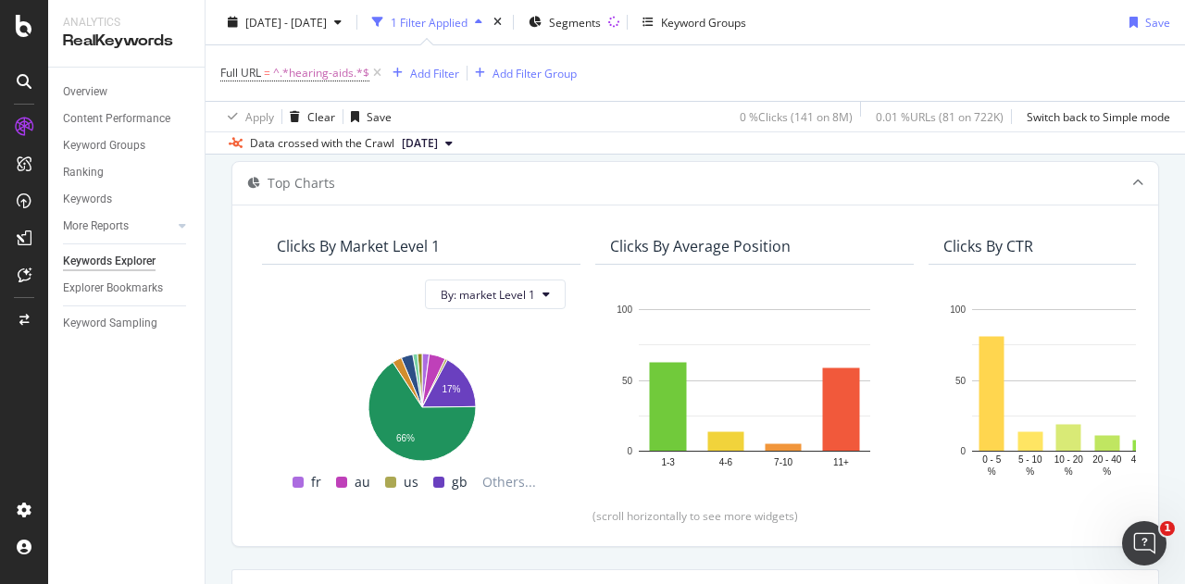
scroll to position [371, 0]
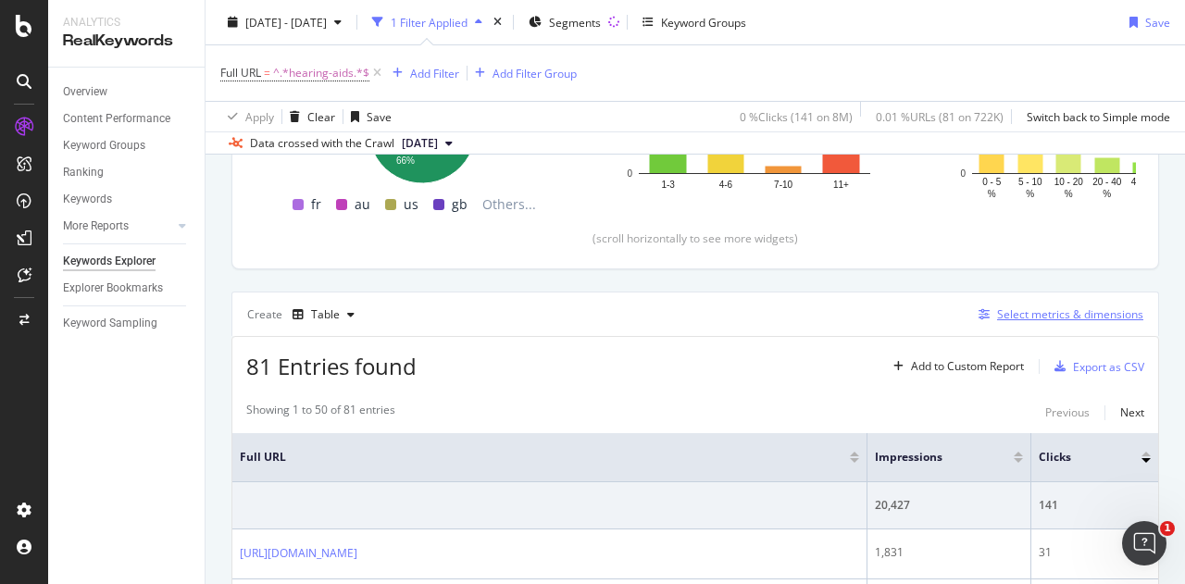
click at [1050, 314] on div "Select metrics & dimensions" at bounding box center [1070, 315] width 146 height 16
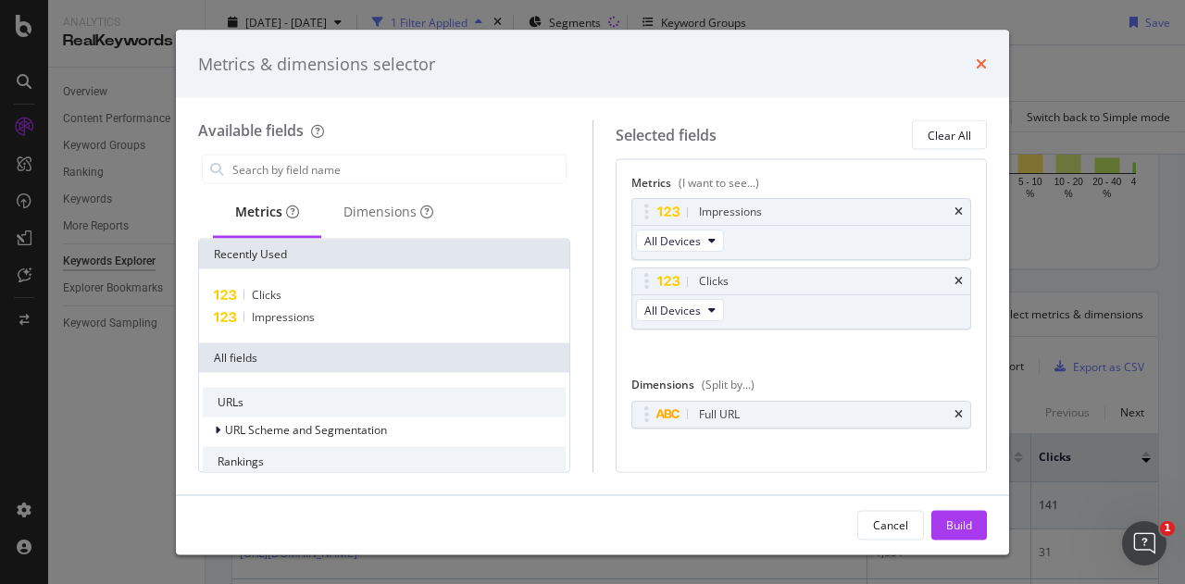
click at [971, 60] on div "Metrics & dimensions selector" at bounding box center [592, 64] width 789 height 24
click at [979, 61] on icon "times" at bounding box center [981, 63] width 11 height 15
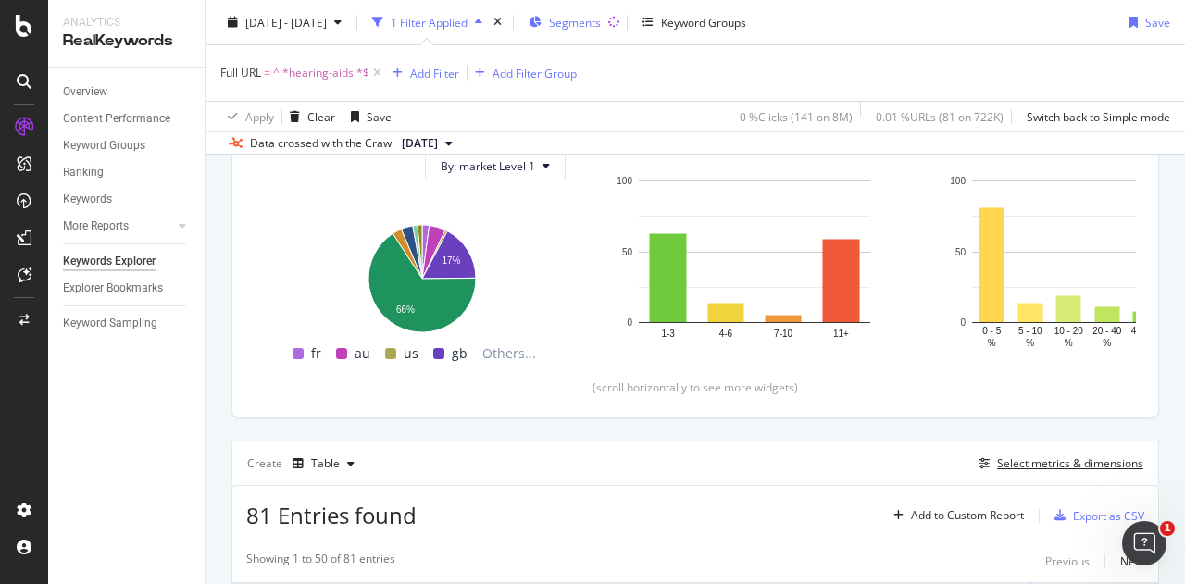
scroll to position [94, 0]
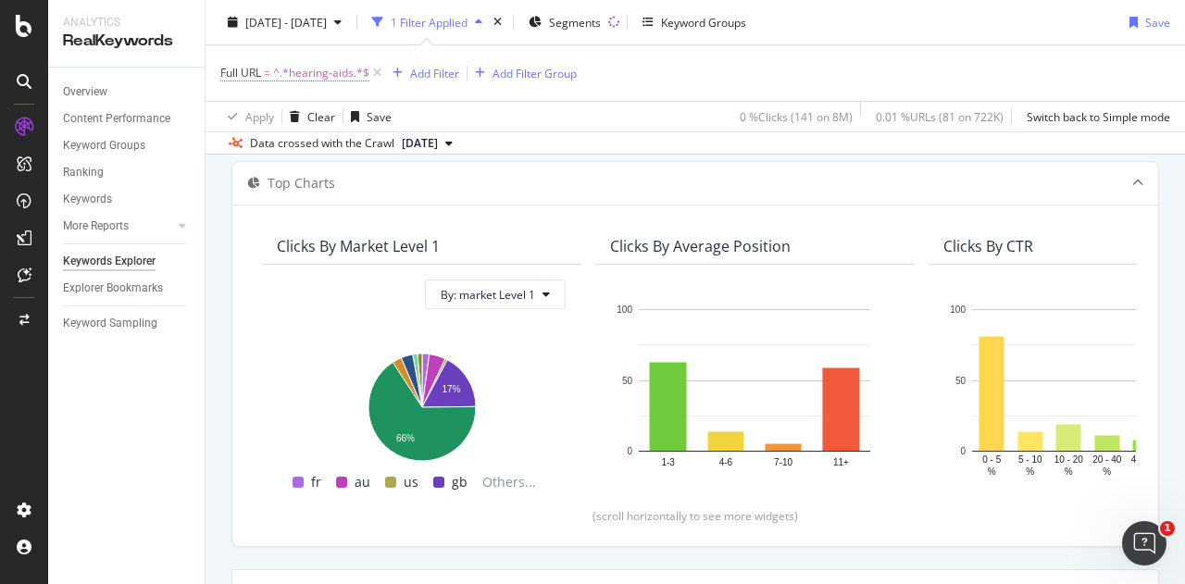
click at [317, 69] on span "^.*hearing-aids.*$" at bounding box center [321, 73] width 96 height 26
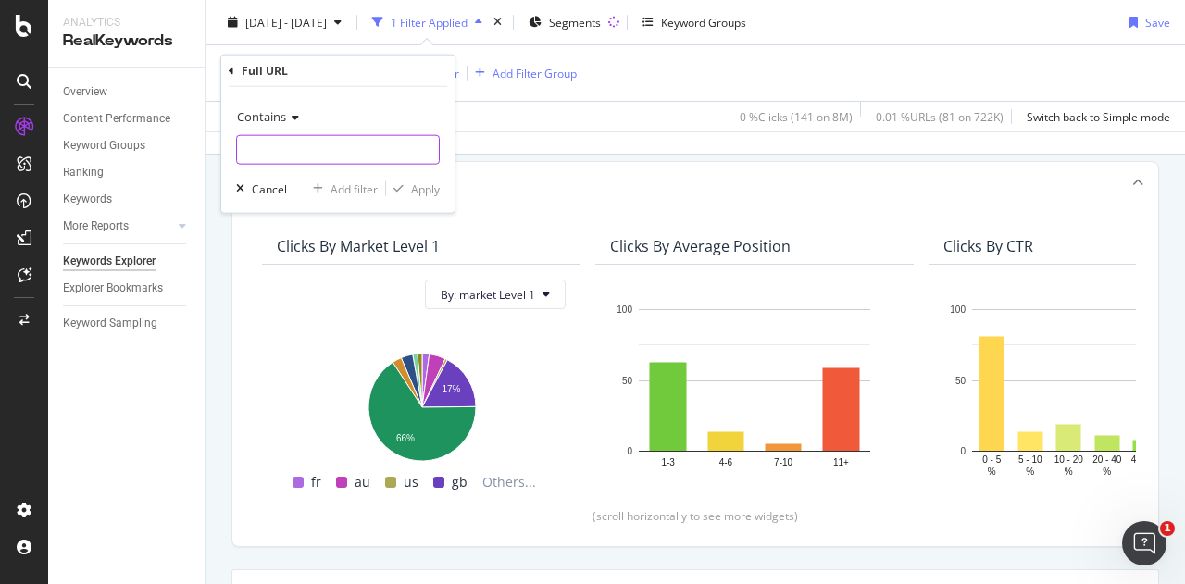
click at [387, 147] on input "text" at bounding box center [338, 150] width 202 height 30
paste input "point-of-sale-design"
type input "point-of-sale-design"
click at [424, 188] on div "Apply" at bounding box center [425, 189] width 29 height 16
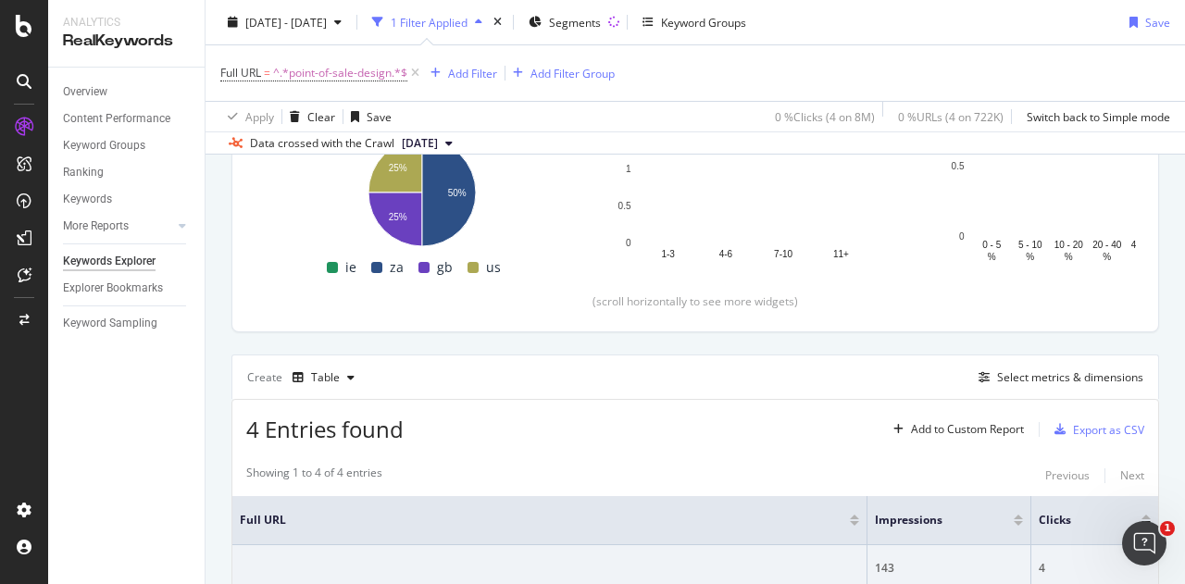
scroll to position [94, 0]
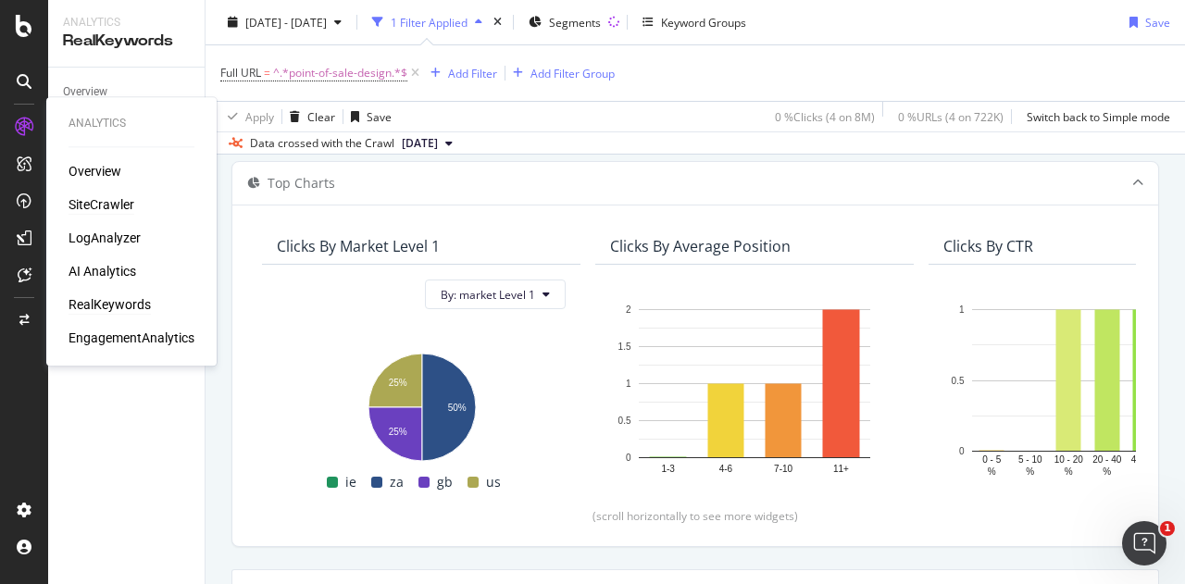
click at [117, 206] on div "SiteCrawler" at bounding box center [102, 204] width 66 height 19
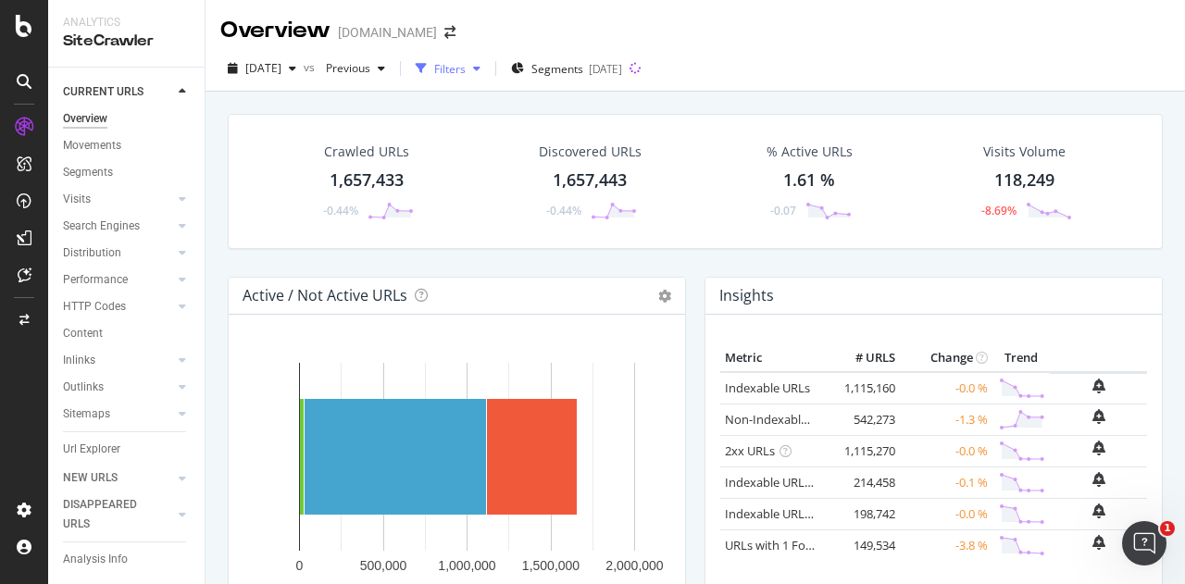
click at [466, 69] on div "Filters" at bounding box center [449, 69] width 31 height 16
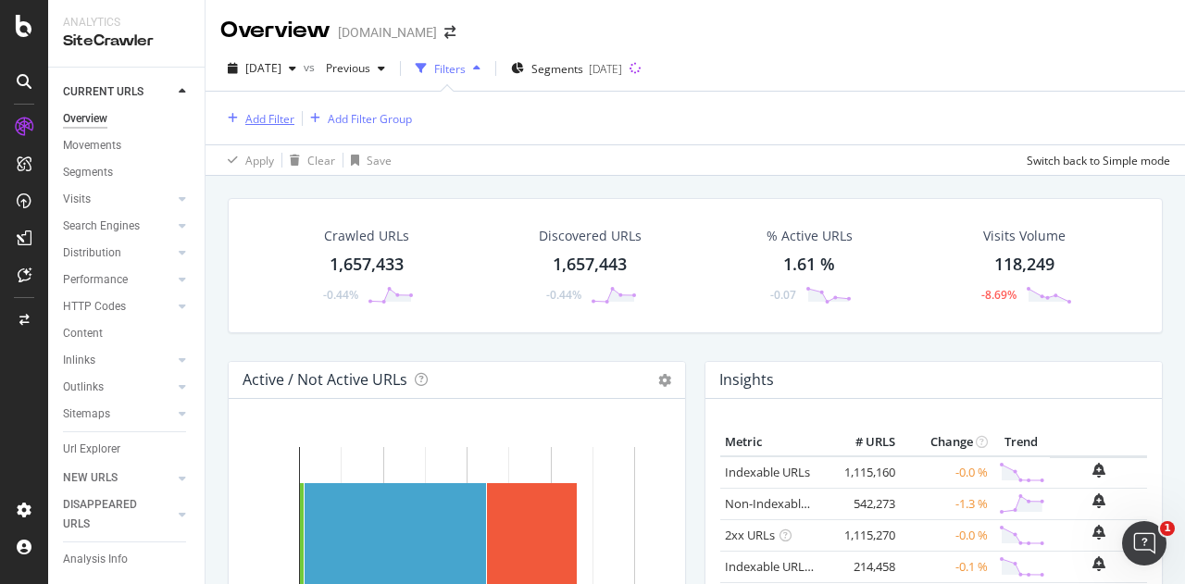
click at [269, 111] on div "Add Filter" at bounding box center [269, 119] width 49 height 16
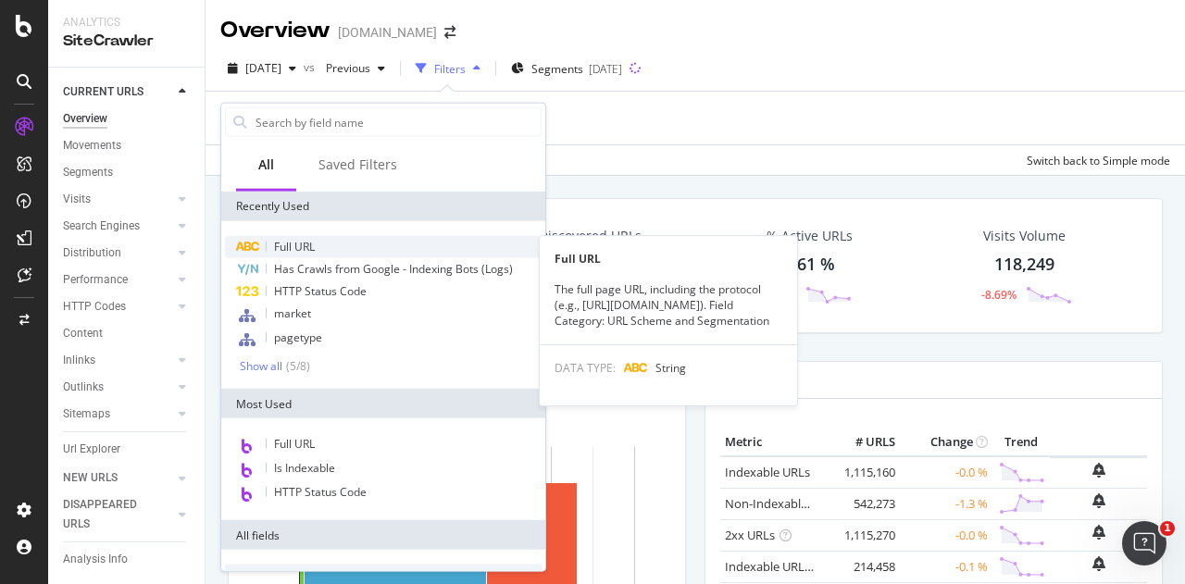
click at [294, 244] on span "Full URL" at bounding box center [294, 247] width 41 height 16
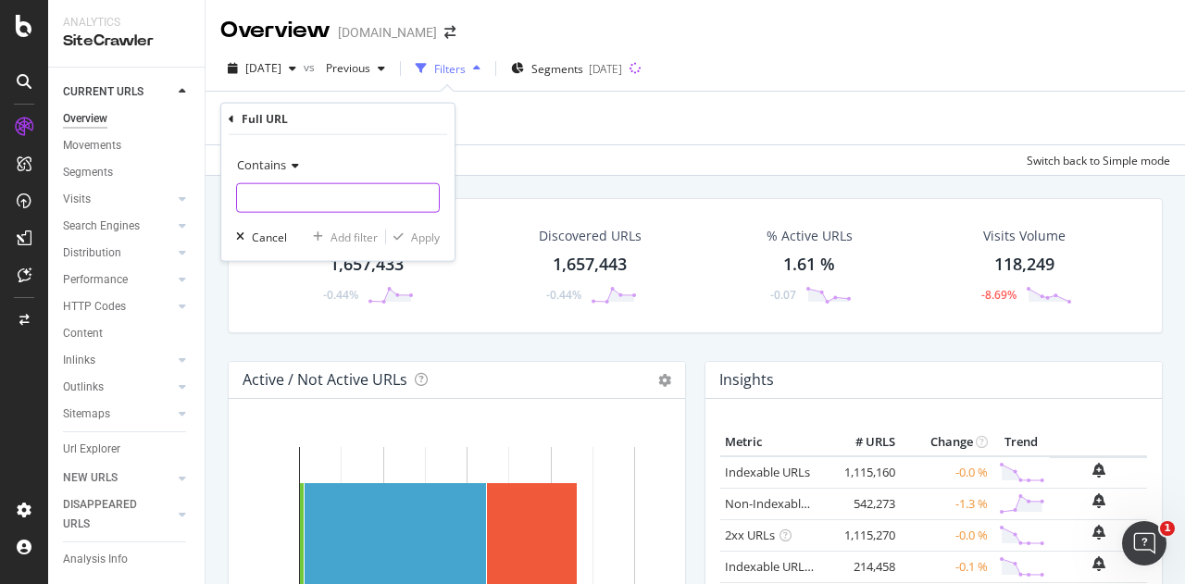
click at [384, 208] on input "text" at bounding box center [338, 198] width 202 height 30
paste input "atm-repair"
type input "atm-repair"
drag, startPoint x: 430, startPoint y: 234, endPoint x: 835, endPoint y: 231, distance: 405.6
click at [430, 236] on div "Apply" at bounding box center [425, 237] width 29 height 16
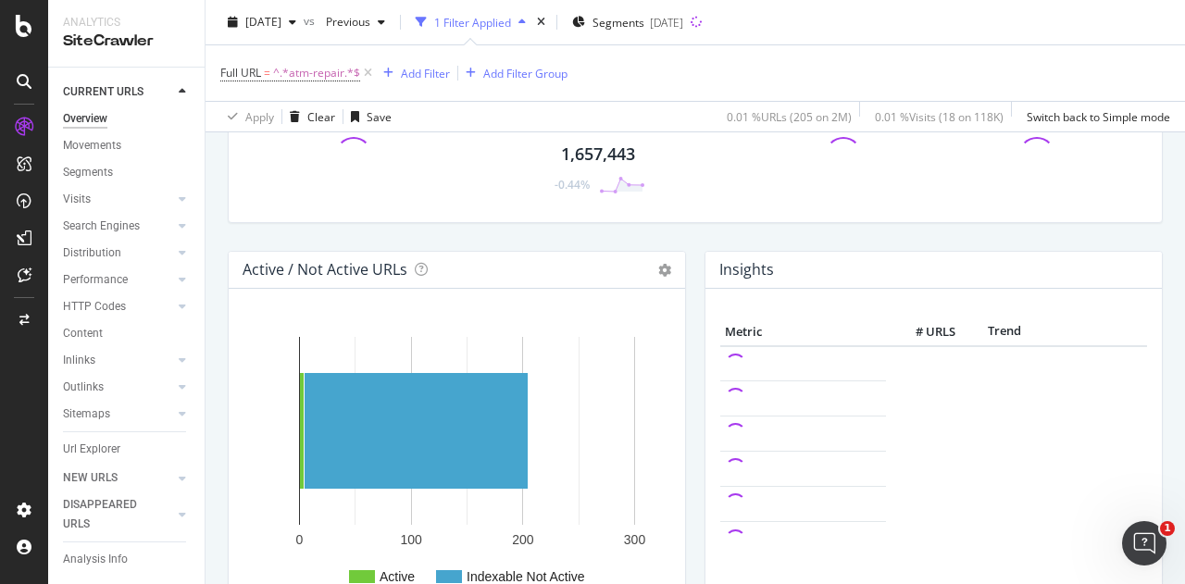
scroll to position [185, 0]
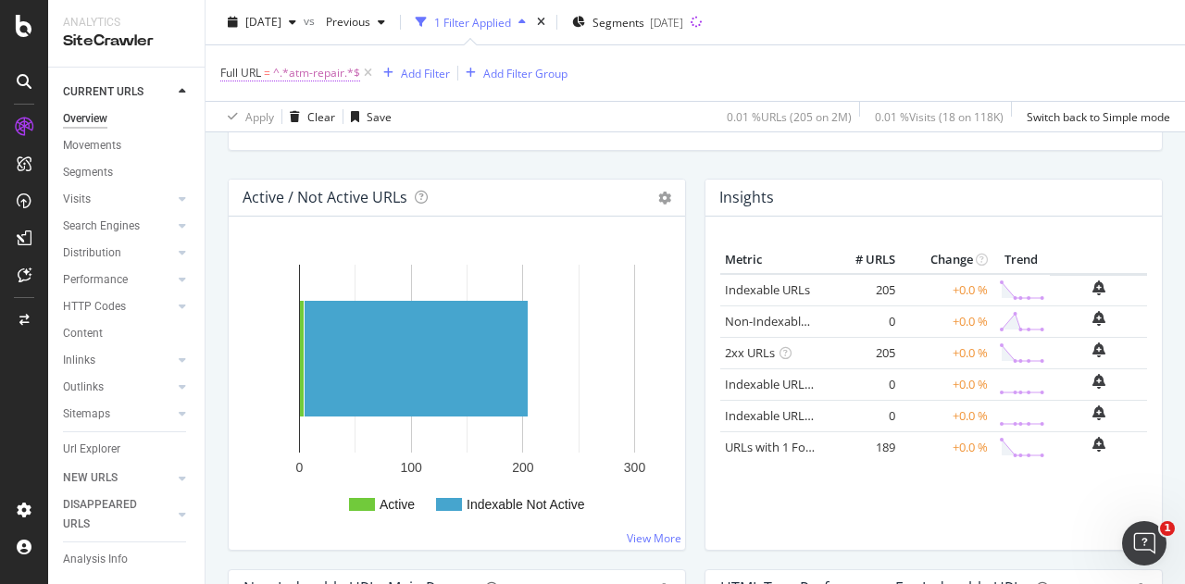
click at [256, 77] on span "Full URL" at bounding box center [240, 73] width 41 height 16
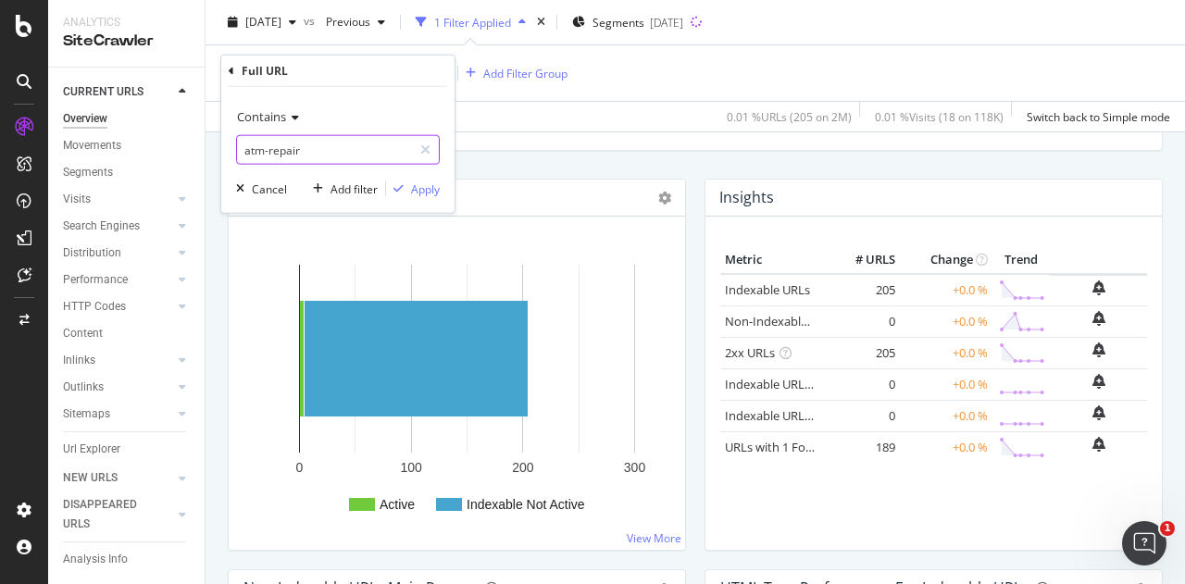
paste input "point-of-sale-design"
type input "point-of-sale-design"
click at [419, 181] on div "Apply" at bounding box center [425, 189] width 29 height 16
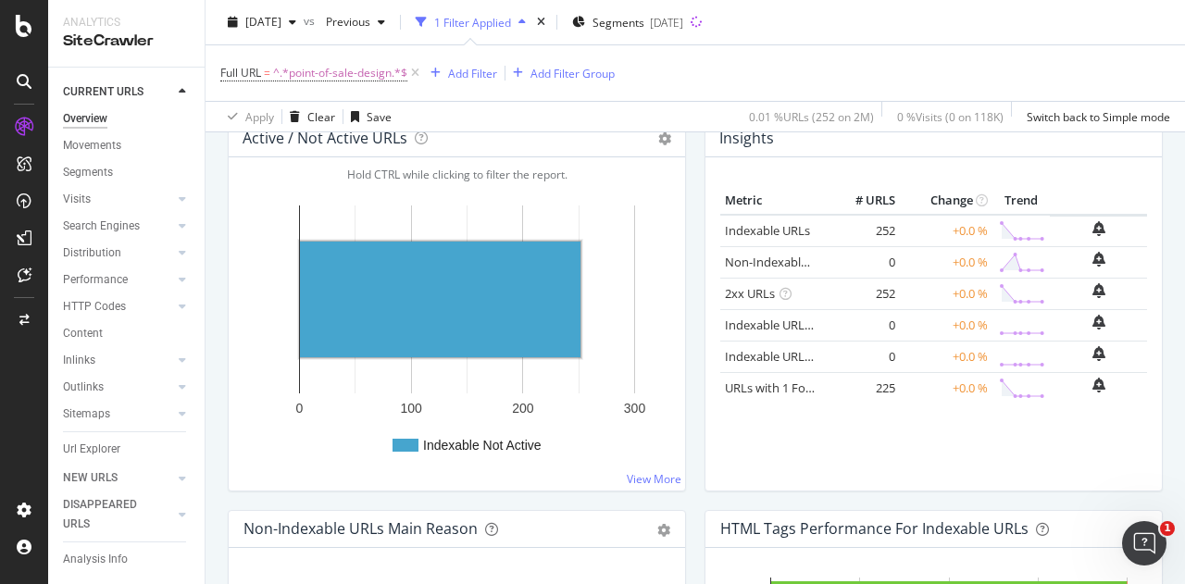
scroll to position [185, 0]
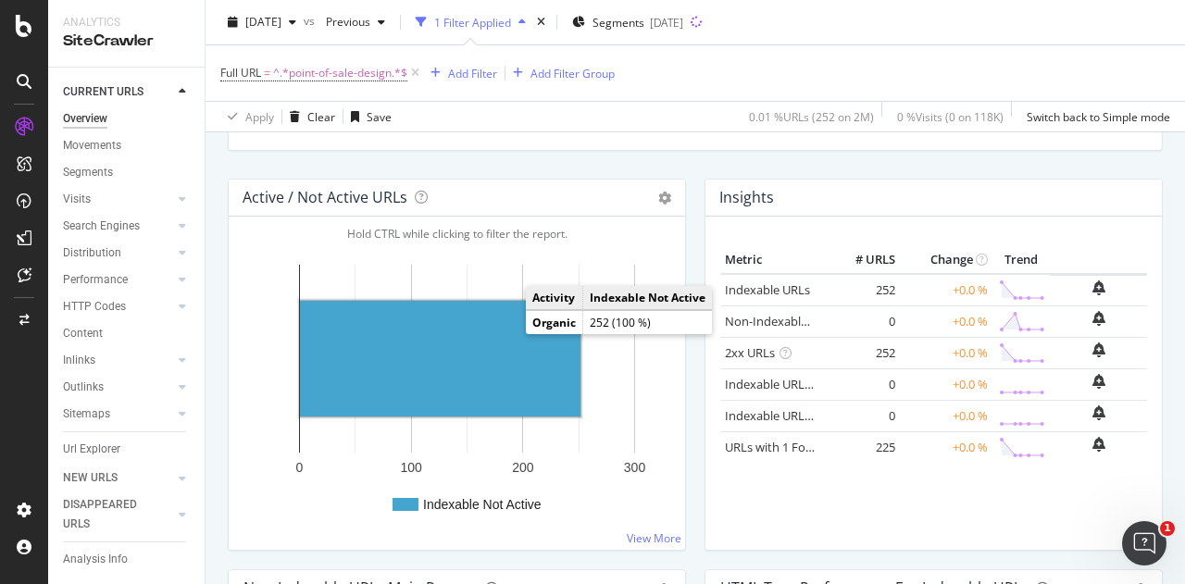
click at [491, 350] on rect "A chart." at bounding box center [440, 359] width 281 height 116
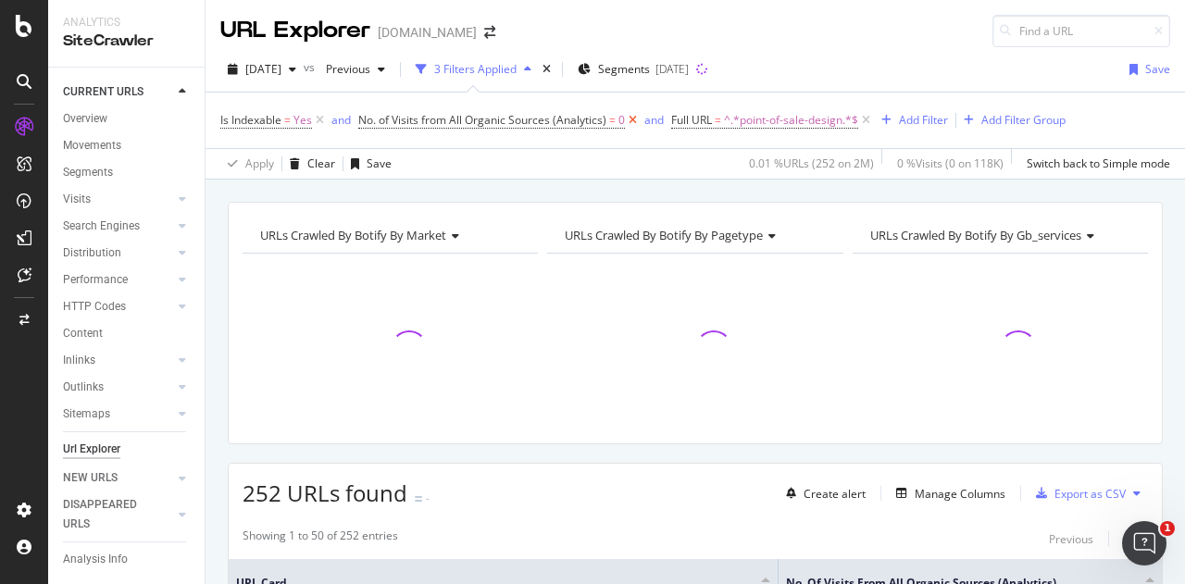
click at [630, 123] on icon at bounding box center [633, 120] width 16 height 19
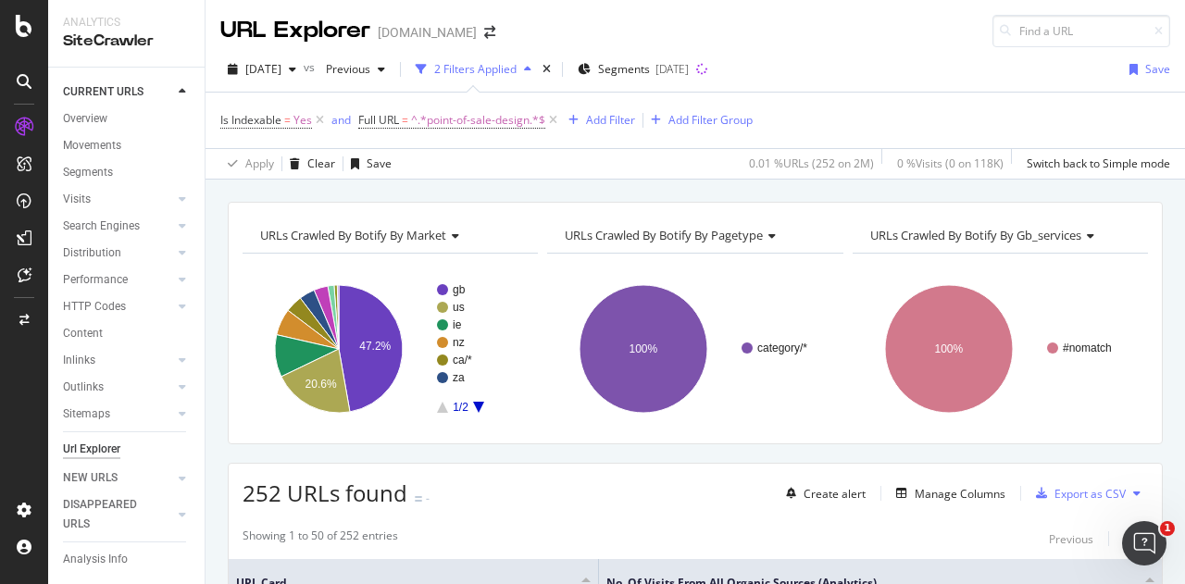
drag, startPoint x: 0, startPoint y: 302, endPoint x: -5, endPoint y: 285, distance: 17.3
click at [0, 285] on html "Analytics SiteCrawler CURRENT URLS Overview Movements Segments Visits Analysis …" at bounding box center [592, 292] width 1185 height 584
